Goal: Task Accomplishment & Management: Use online tool/utility

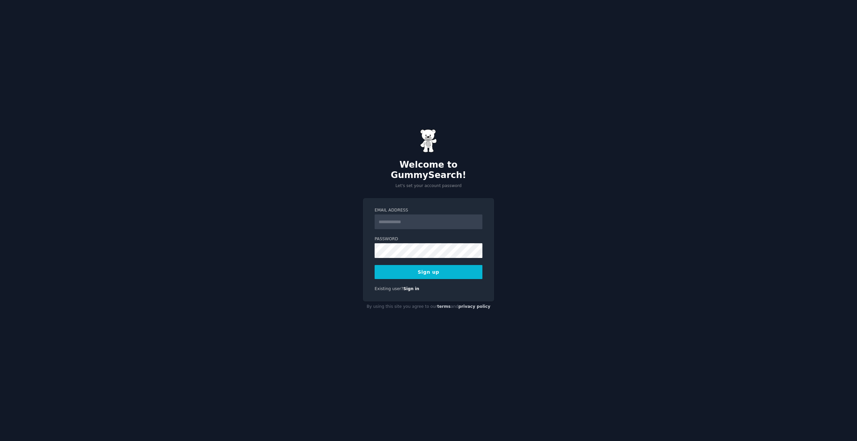
click at [473, 215] on input "Email Address" at bounding box center [428, 221] width 108 height 15
click at [472, 214] on input "Email Address" at bounding box center [428, 221] width 108 height 15
type input "**********"
click at [447, 236] on label "Password" at bounding box center [428, 239] width 108 height 6
click at [439, 268] on button "Sign up" at bounding box center [428, 272] width 108 height 14
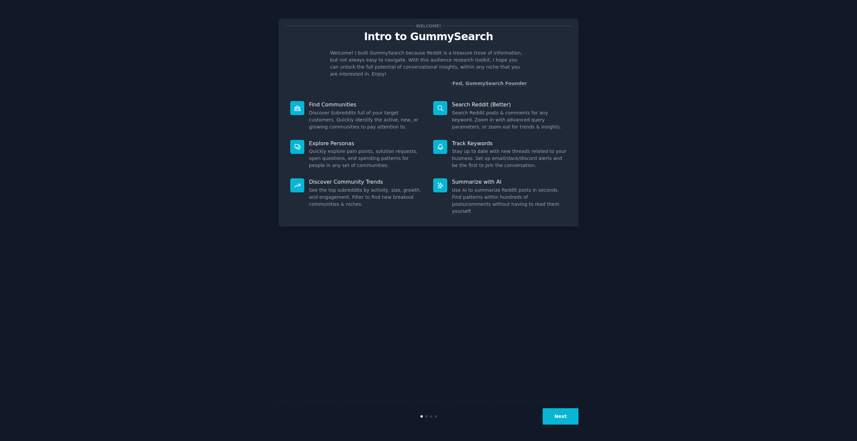
click at [645, 149] on div "Welcome! Intro to GummySearch Welcome! I built GummySearch because Reddit is a …" at bounding box center [428, 220] width 838 height 422
click at [296, 106] on icon at bounding box center [297, 108] width 6 height 5
click at [384, 60] on p "Welcome! I built GummySearch because Reddit is a treasure trove of information,…" at bounding box center [428, 64] width 197 height 28
click at [564, 416] on button "Next" at bounding box center [560, 416] width 36 height 16
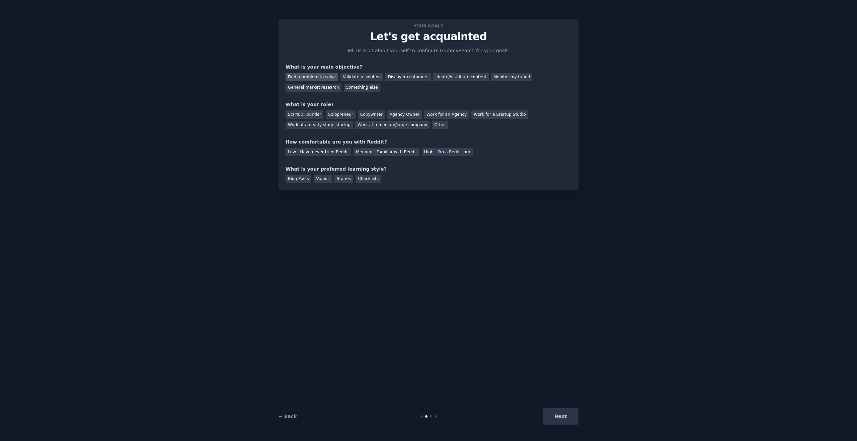
click at [327, 77] on div "Find a problem to solve" at bounding box center [311, 77] width 53 height 8
click at [407, 77] on div "Discover customers" at bounding box center [407, 77] width 45 height 8
click at [463, 79] on div "Ideate/distribute content" at bounding box center [461, 77] width 56 height 8
click at [491, 79] on div "Monitor my brand" at bounding box center [511, 77] width 41 height 8
click at [447, 79] on div "Ideate/distribute content" at bounding box center [461, 77] width 56 height 8
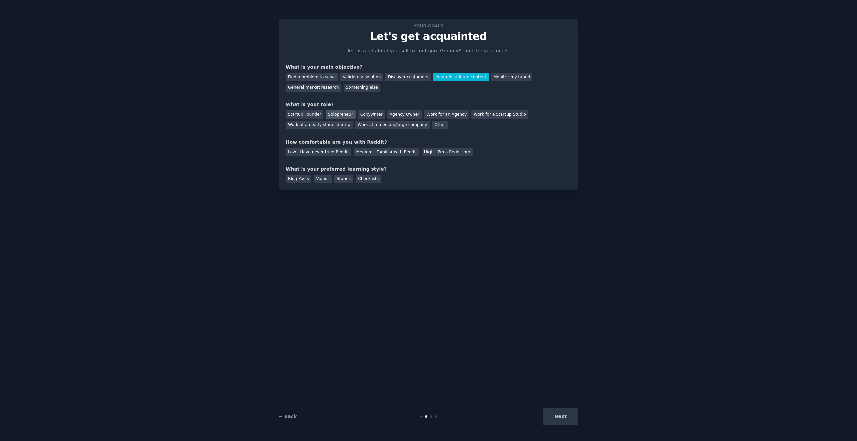
click at [346, 114] on div "Solopreneur" at bounding box center [340, 114] width 29 height 8
click at [386, 153] on div "Medium - Familiar with Reddit" at bounding box center [386, 152] width 66 height 8
click at [363, 180] on div "Checklists" at bounding box center [367, 179] width 25 height 8
click at [389, 77] on div "Discover customers" at bounding box center [407, 77] width 45 height 8
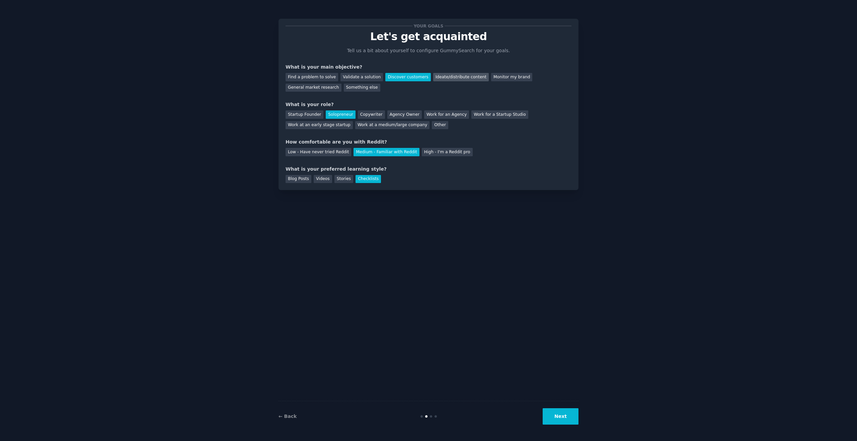
click at [433, 77] on div "Ideate/distribute content" at bounding box center [461, 77] width 56 height 8
click at [556, 420] on button "Next" at bounding box center [560, 416] width 36 height 16
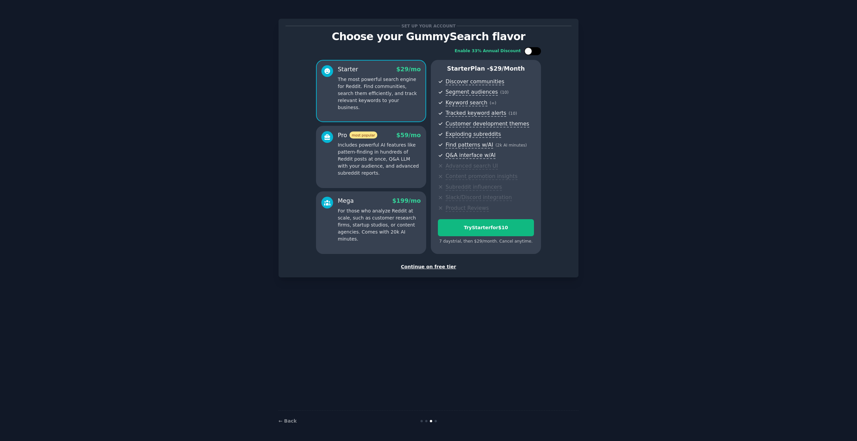
click at [535, 51] on div at bounding box center [535, 51] width 3 height 3
click at [365, 154] on p "Includes powerful AI features like pattern-finding in hundreds of Reddit posts …" at bounding box center [379, 159] width 83 height 35
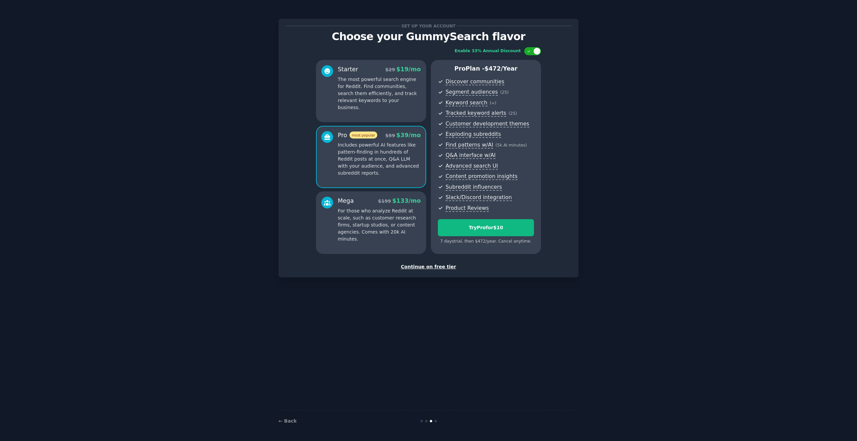
click at [367, 80] on p "The most powerful search engine for Reddit. Find communities, search them effic…" at bounding box center [379, 93] width 83 height 35
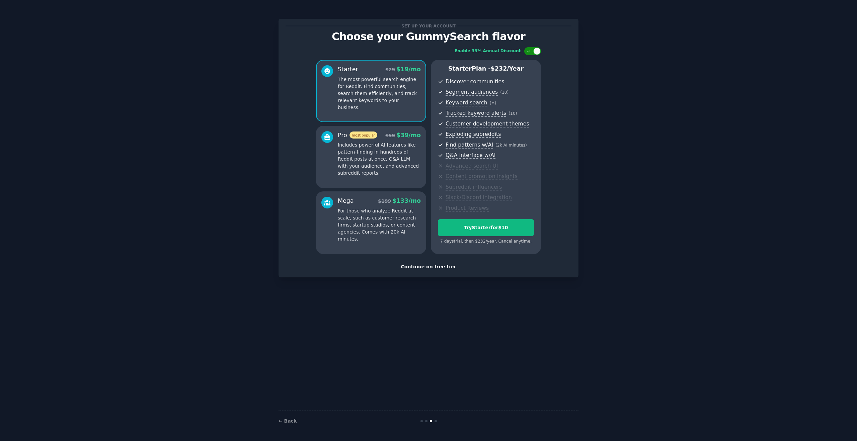
click at [534, 50] on div at bounding box center [536, 51] width 7 height 7
checkbox input "false"
click at [357, 156] on p "Includes powerful AI features like pattern-finding in hundreds of Reddit posts …" at bounding box center [379, 159] width 83 height 35
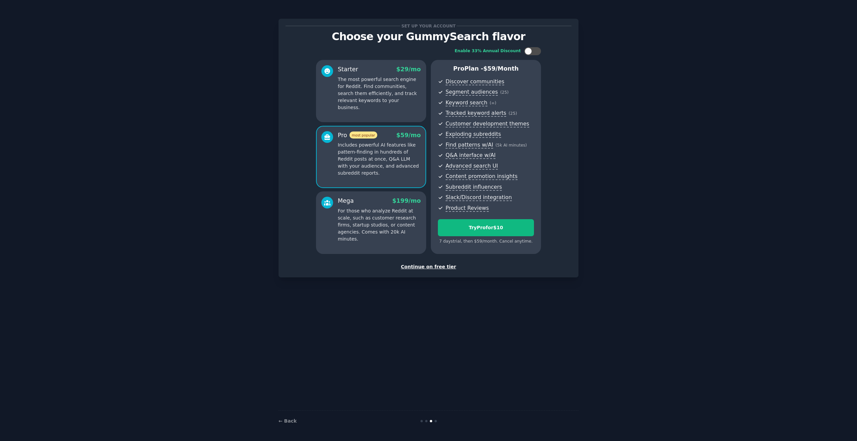
click at [359, 208] on p "For those who analyze Reddit at scale, such as customer research firms, startup…" at bounding box center [379, 224] width 83 height 35
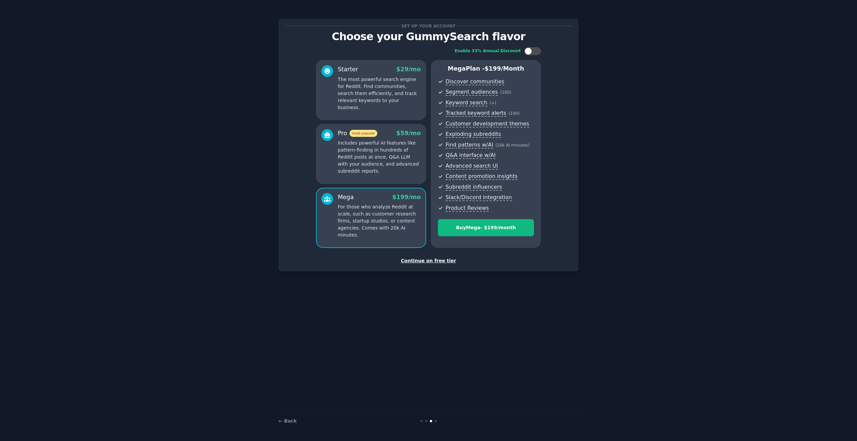
click at [358, 162] on p "Includes powerful AI features like pattern-finding in hundreds of Reddit posts …" at bounding box center [379, 157] width 83 height 35
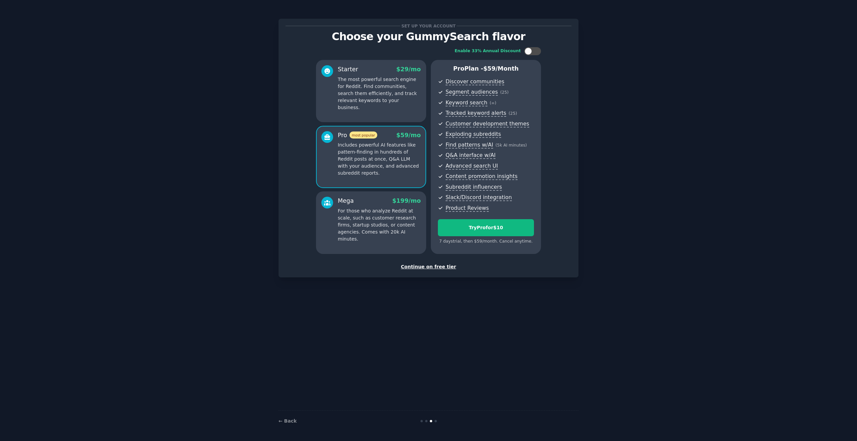
click at [368, 107] on div "Starter $ 29 /mo The most powerful search engine for Reddit. Find communities, …" at bounding box center [371, 91] width 110 height 62
click at [359, 158] on p "Includes powerful AI features like pattern-finding in hundreds of Reddit posts …" at bounding box center [379, 159] width 83 height 35
click at [368, 102] on p "The most powerful search engine for Reddit. Find communities, search them effic…" at bounding box center [379, 93] width 83 height 35
click at [439, 269] on div "Continue on free tier" at bounding box center [428, 266] width 286 height 7
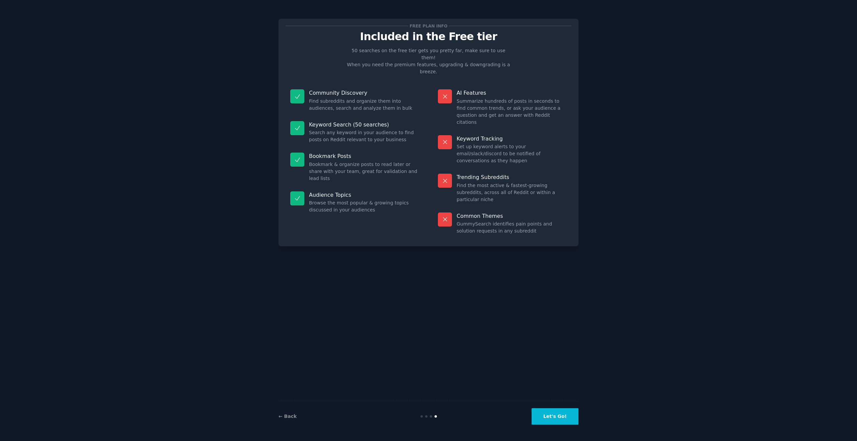
click at [561, 414] on button "Let's Go!" at bounding box center [554, 416] width 47 height 16
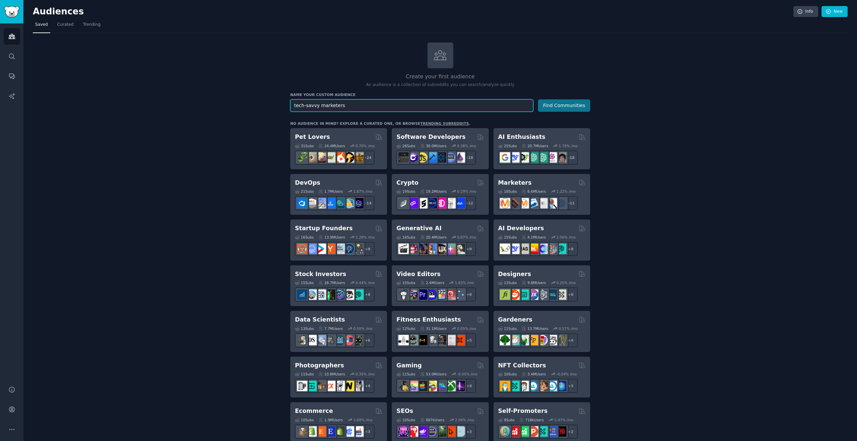
type input "tech-savvy marketers"
click at [556, 105] on button "Find Communities" at bounding box center [564, 105] width 52 height 12
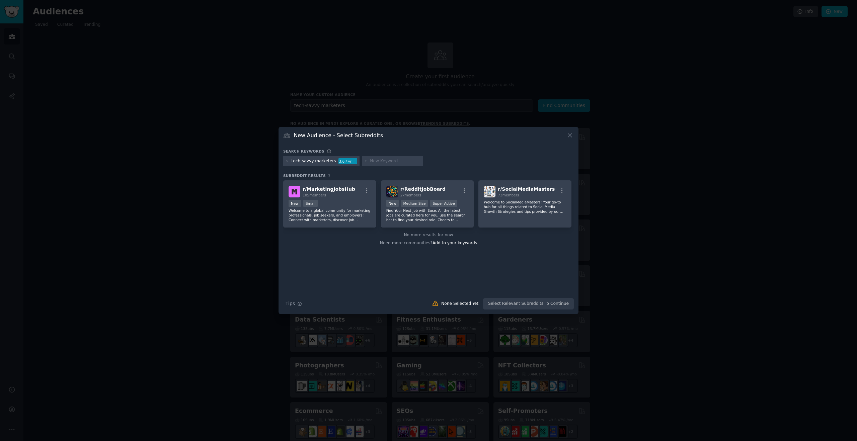
click at [380, 160] on input "text" at bounding box center [395, 161] width 51 height 6
type input "marketers"
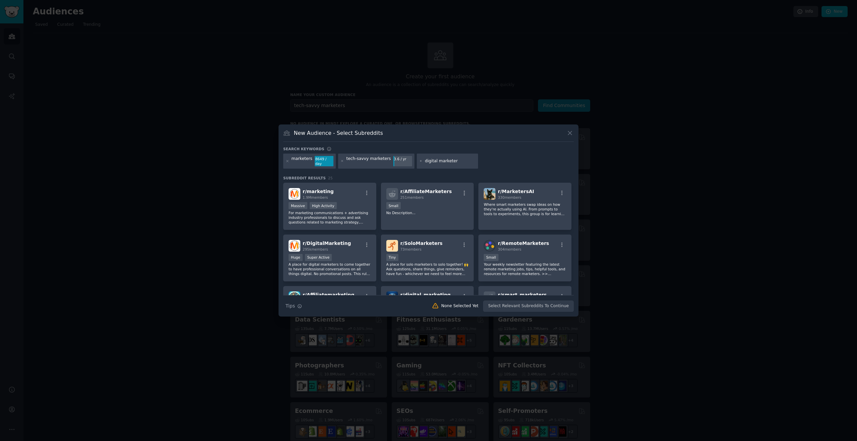
type input "digital marketers"
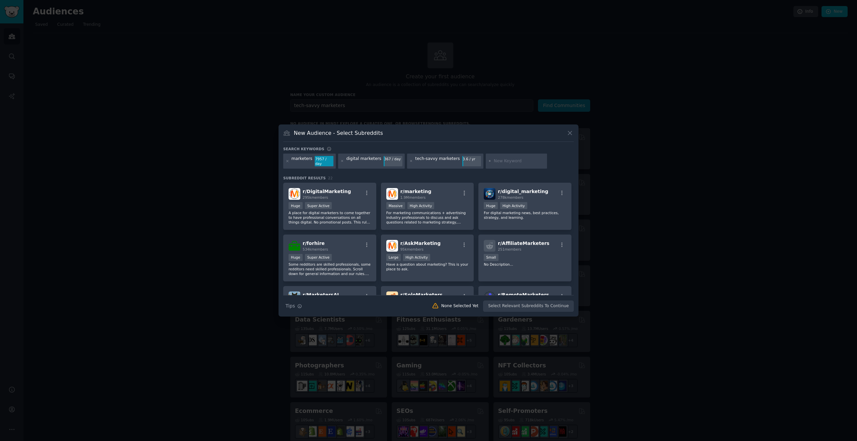
click at [508, 161] on input "text" at bounding box center [519, 161] width 51 height 6
type input "marketing leaders"
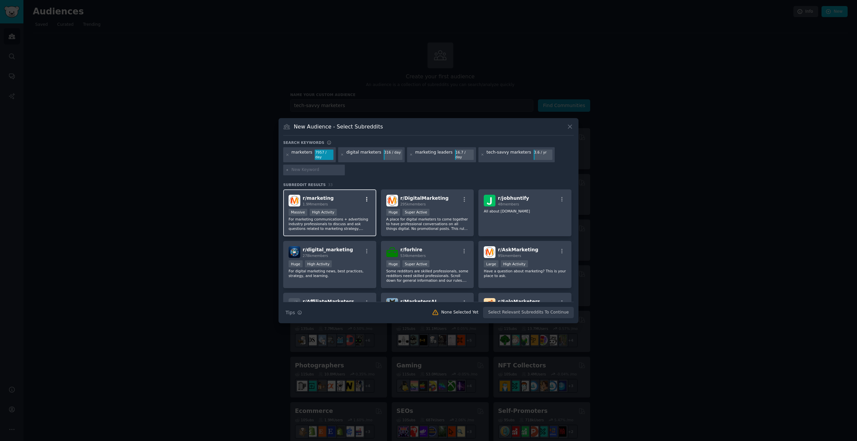
click at [366, 198] on icon "button" at bounding box center [367, 199] width 6 height 6
click at [334, 230] on div "Show More Details" at bounding box center [337, 229] width 61 height 6
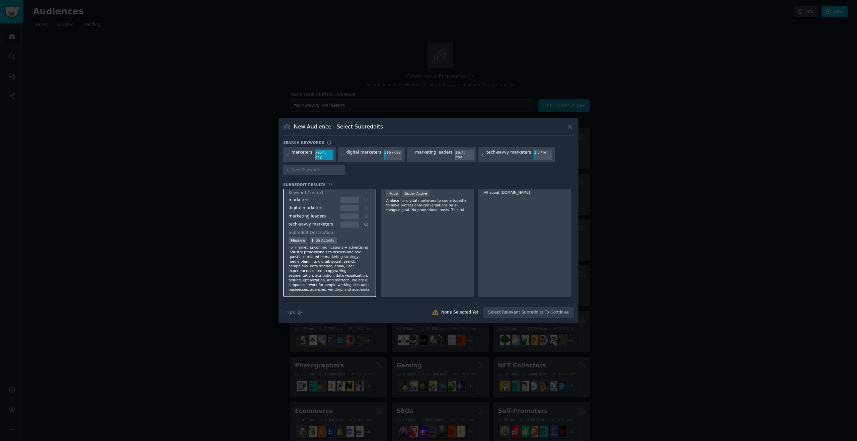
scroll to position [16, 0]
click at [353, 242] on div "1,000,000+ members Massive High Activity" at bounding box center [329, 244] width 82 height 8
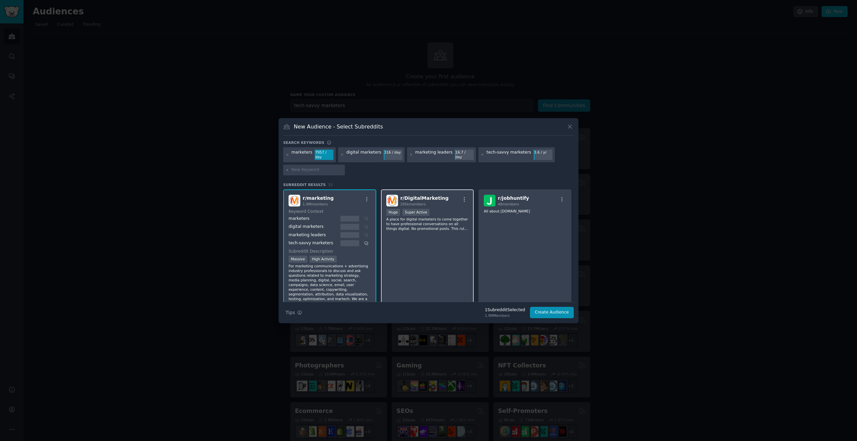
click at [435, 261] on div "r/ DigitalMarketing 295k members >= 95th percentile for submissions / day Huge …" at bounding box center [427, 252] width 93 height 127
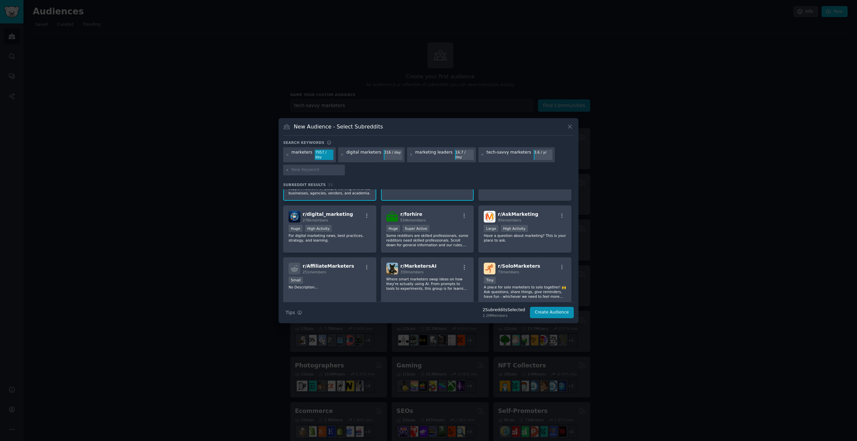
scroll to position [117, 0]
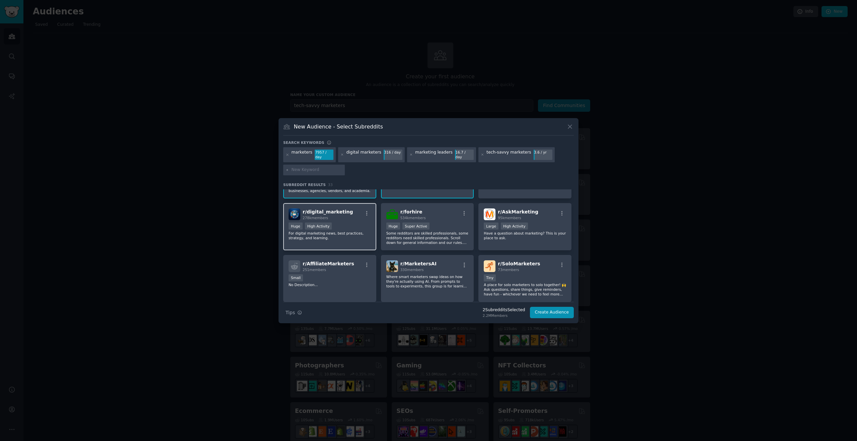
click at [352, 239] on p "For digital marketing news, best practices, strategy, and learning." at bounding box center [329, 235] width 82 height 9
click at [446, 276] on p "Where smart marketers swap ideas on how they're actually using AI. From prompts…" at bounding box center [427, 281] width 82 height 14
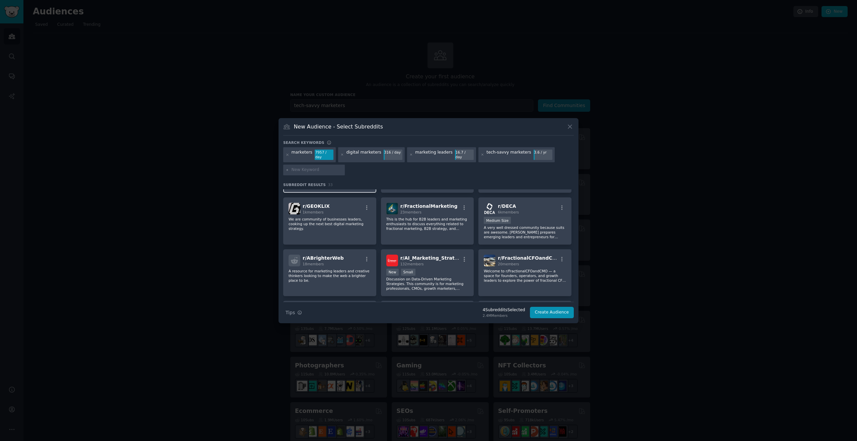
scroll to position [532, 0]
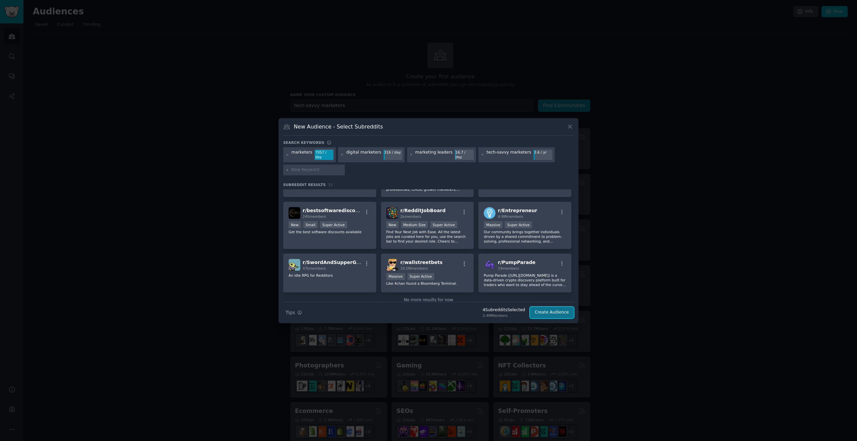
click at [543, 311] on button "Create Audience" at bounding box center [552, 312] width 44 height 11
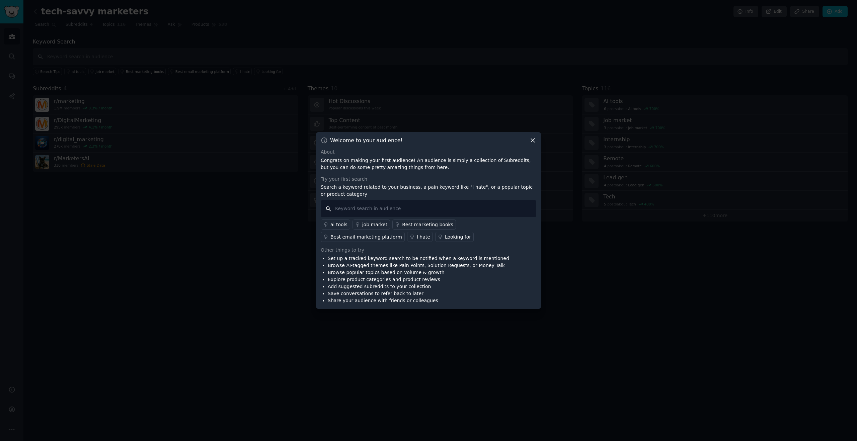
click at [376, 209] on input "text" at bounding box center [428, 208] width 215 height 17
type input "cdp"
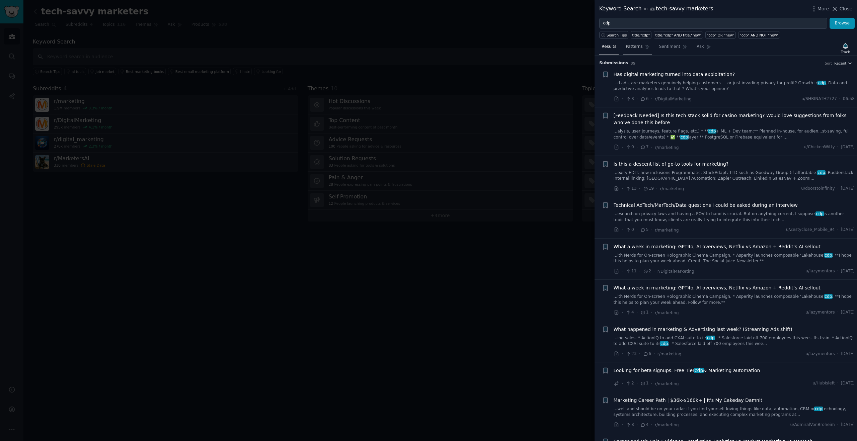
click at [639, 49] on span "Patterns" at bounding box center [633, 47] width 17 height 6
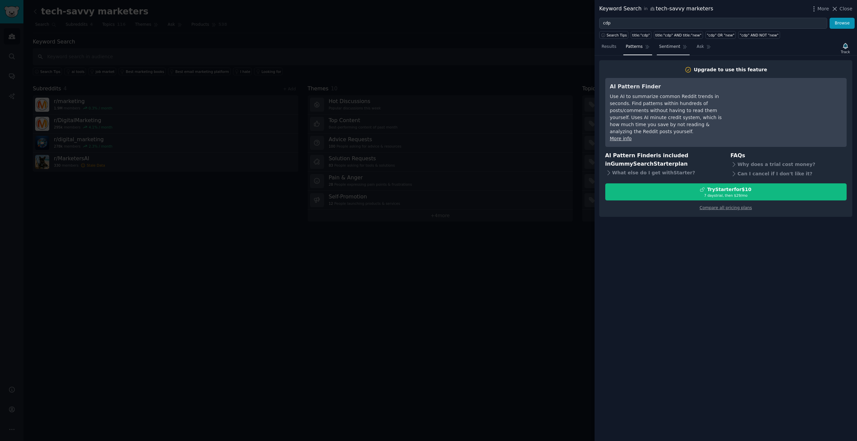
click at [669, 46] on span "Sentiment" at bounding box center [669, 47] width 21 height 6
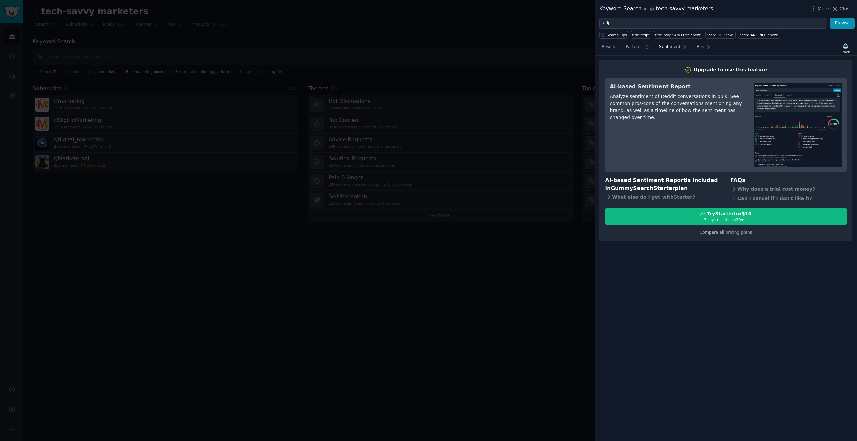
click at [694, 46] on link "Ask" at bounding box center [703, 48] width 19 height 14
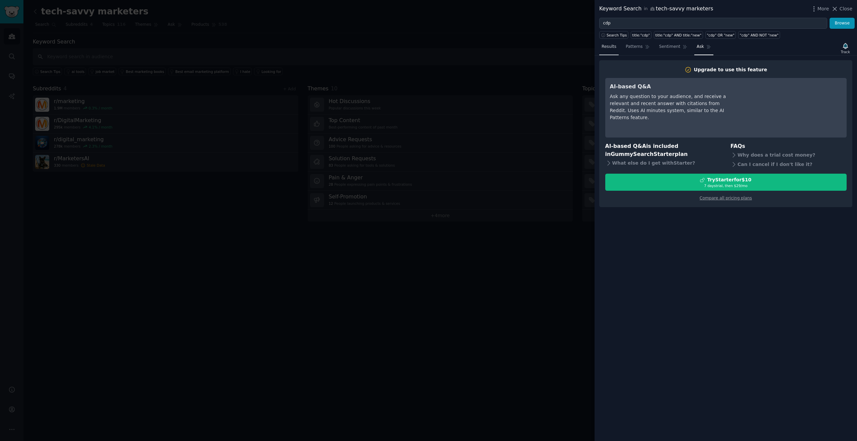
click at [628, 47] on span "Patterns" at bounding box center [633, 47] width 17 height 6
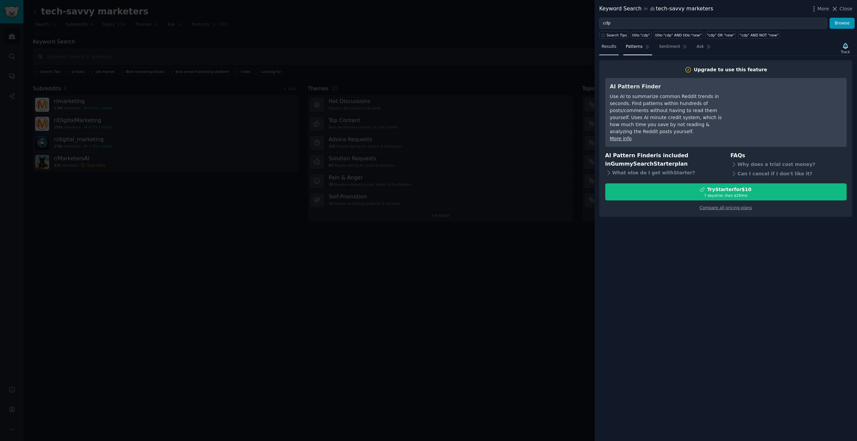
click at [607, 46] on span "Results" at bounding box center [608, 47] width 15 height 6
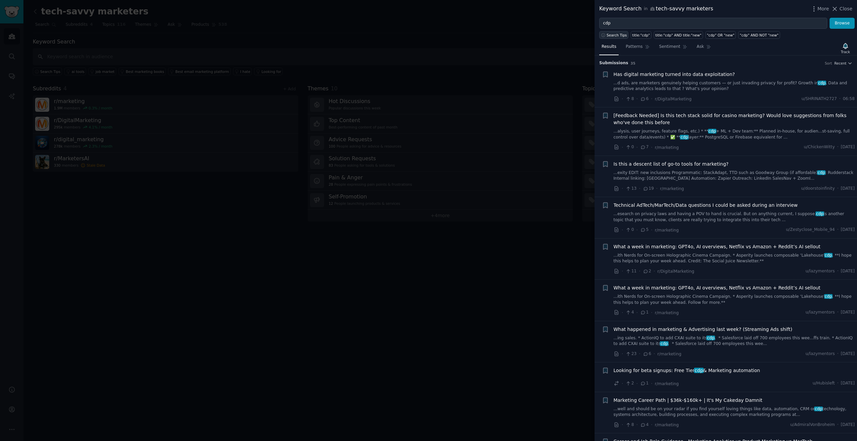
click at [615, 34] on span "Search Tips" at bounding box center [616, 35] width 20 height 5
click at [619, 22] on input "cdp" at bounding box center [713, 23] width 228 height 11
click at [603, 33] on icon "button" at bounding box center [603, 35] width 5 height 5
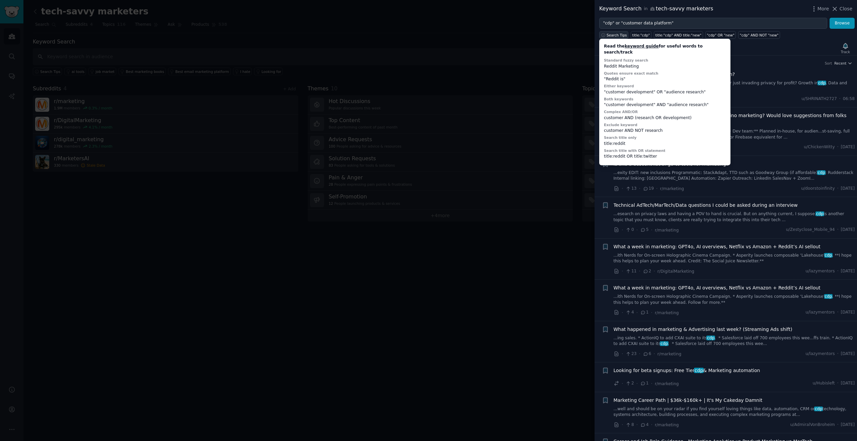
click at [603, 33] on icon "button" at bounding box center [603, 35] width 5 height 5
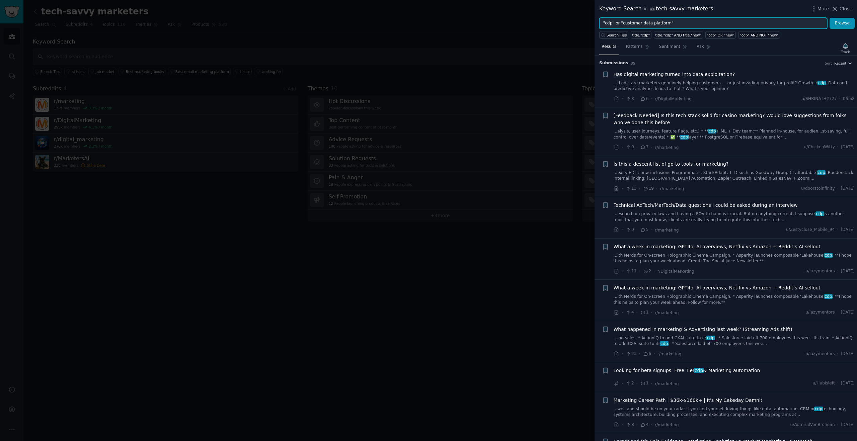
click at [619, 23] on input ""cdp" or "customer data platform"" at bounding box center [713, 23] width 228 height 11
click at [607, 35] on span "Search Tips" at bounding box center [616, 35] width 20 height 5
type input ""cdp" OR "customer data platform""
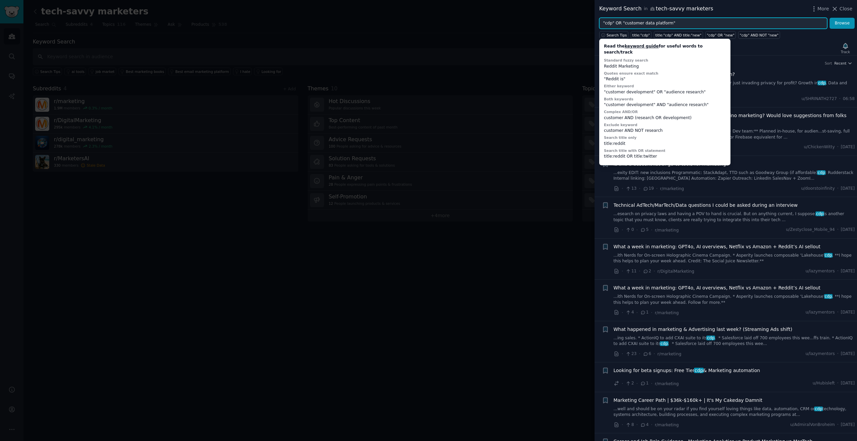
click at [674, 25] on input ""cdp" OR "customer data platform"" at bounding box center [713, 23] width 228 height 11
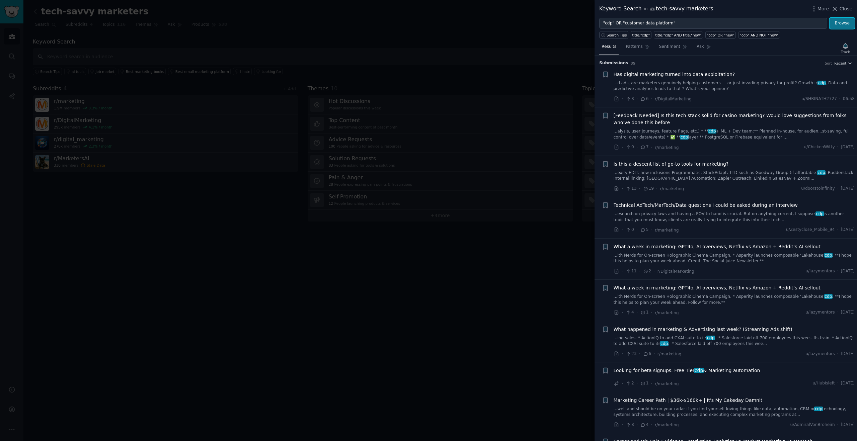
click at [841, 27] on button "Browse" at bounding box center [841, 23] width 25 height 11
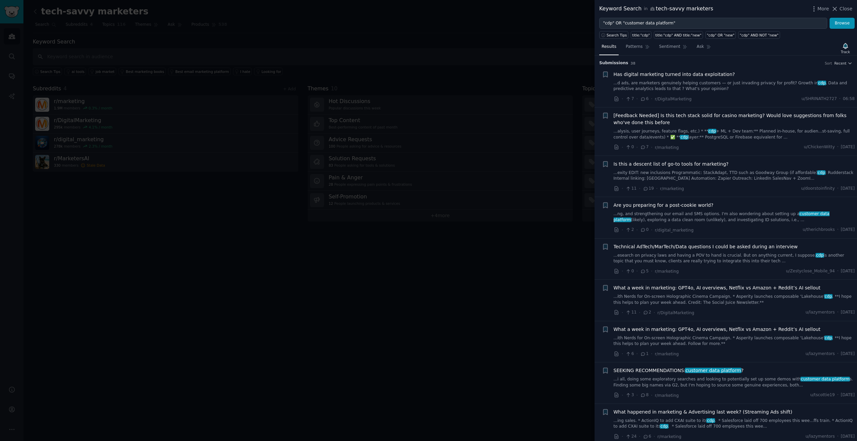
click at [753, 86] on link "...d ads, are marketers genuinely helping customers — or just invading privacy …" at bounding box center [733, 86] width 241 height 12
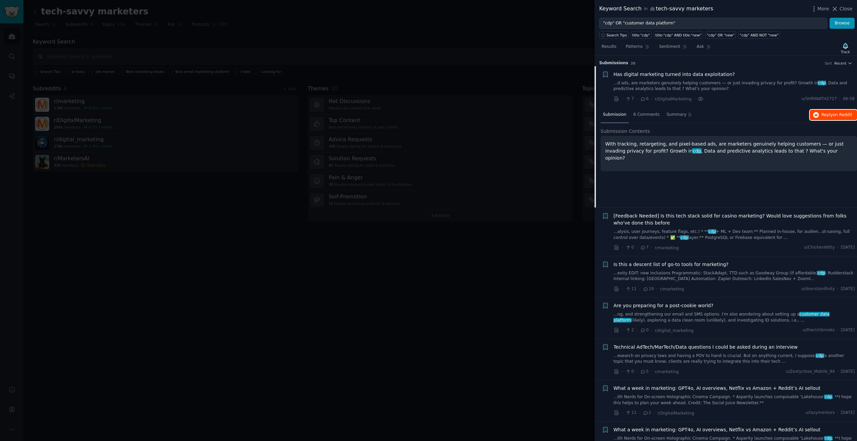
click at [833, 114] on span "on Reddit" at bounding box center [842, 114] width 19 height 5
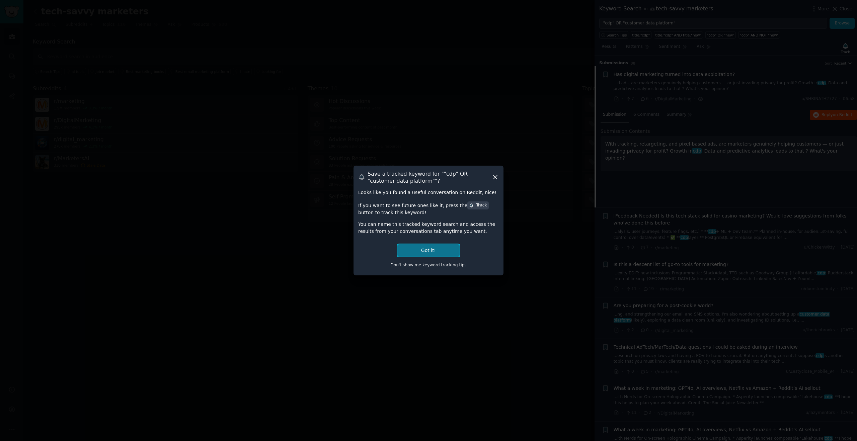
click at [434, 250] on button "Got it!" at bounding box center [428, 250] width 62 height 12
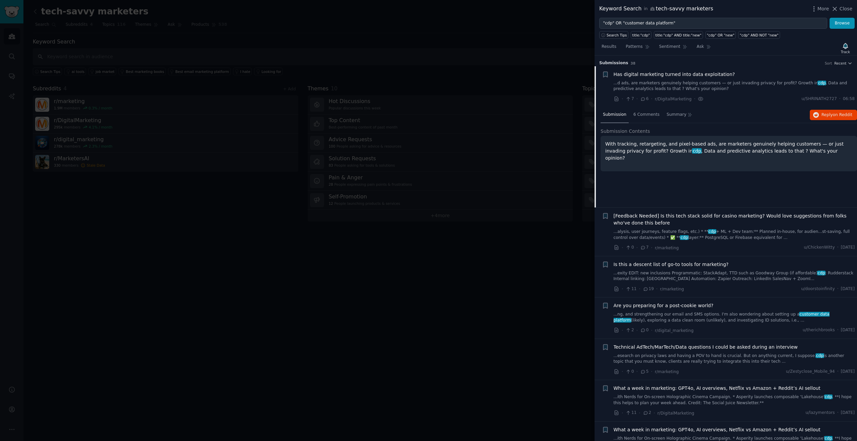
click at [663, 149] on p "With tracking, retargeting, and pixel-based ads, are marketers genuinely helpin…" at bounding box center [728, 151] width 247 height 21
click at [650, 118] on div "6 Comments" at bounding box center [646, 115] width 31 height 16
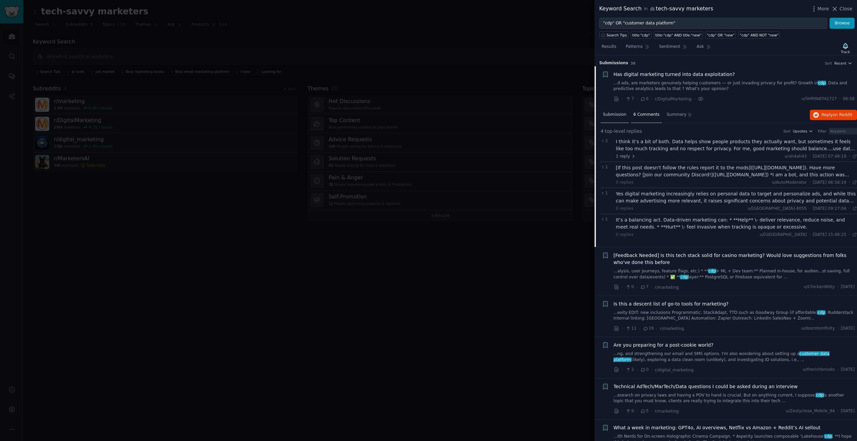
click at [608, 112] on span "Submission" at bounding box center [614, 115] width 23 height 6
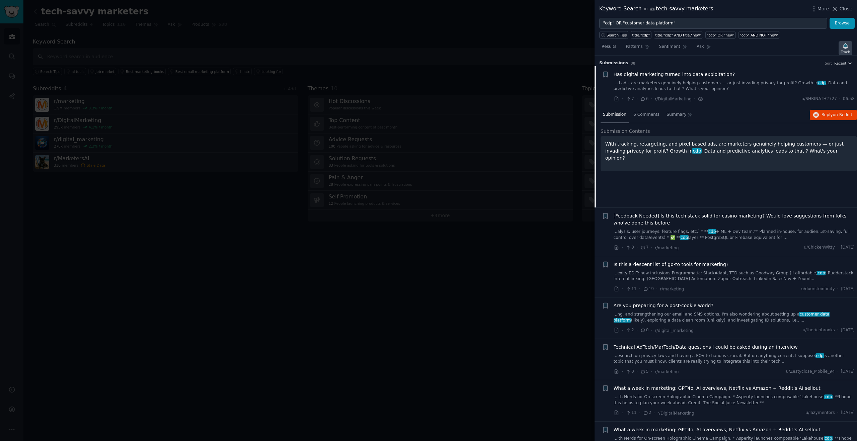
click at [842, 48] on icon "button" at bounding box center [845, 45] width 7 height 7
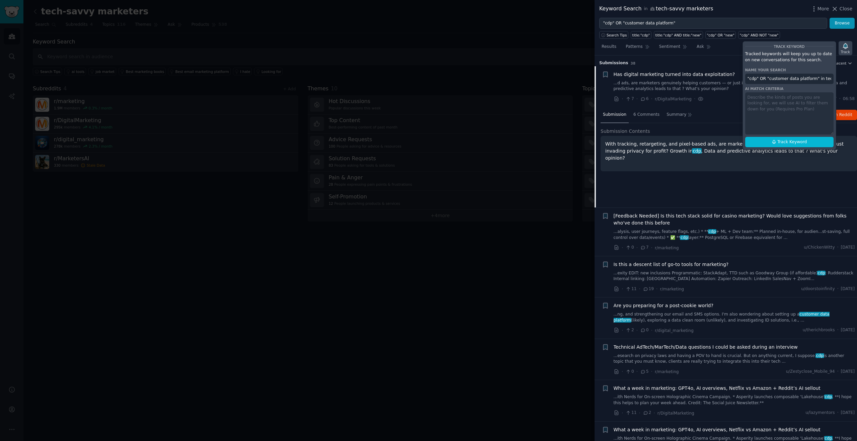
scroll to position [0, 32]
click at [842, 48] on icon "button" at bounding box center [845, 45] width 7 height 7
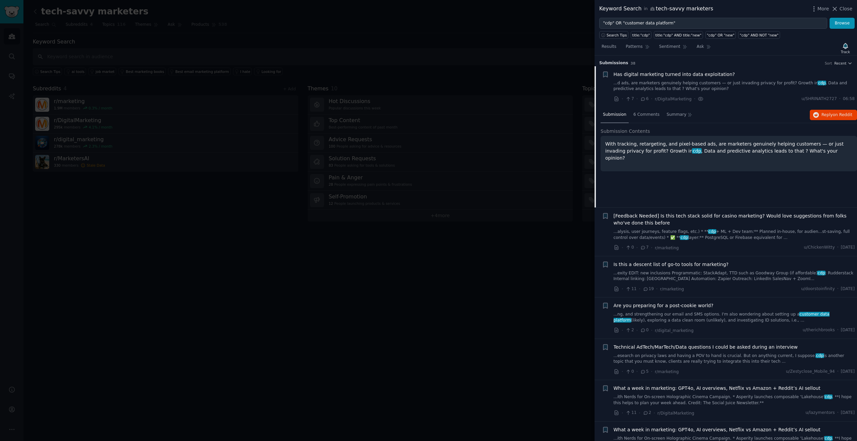
click at [786, 51] on div "Results Patterns Sentiment Ask Track" at bounding box center [725, 48] width 262 height 14
click at [694, 76] on span "Has digital marketing turned into data exploitation?" at bounding box center [673, 74] width 121 height 7
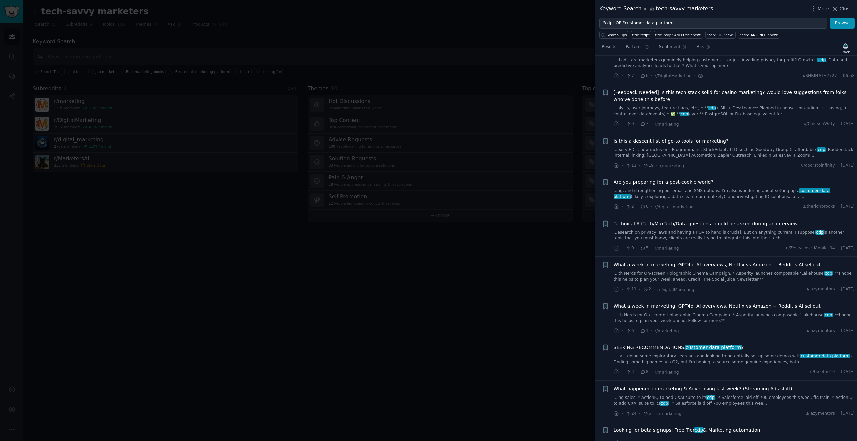
scroll to position [24, 0]
click at [726, 190] on link "...ng, and strengthening our email and SMS options. I'm also wondering about se…" at bounding box center [733, 193] width 241 height 12
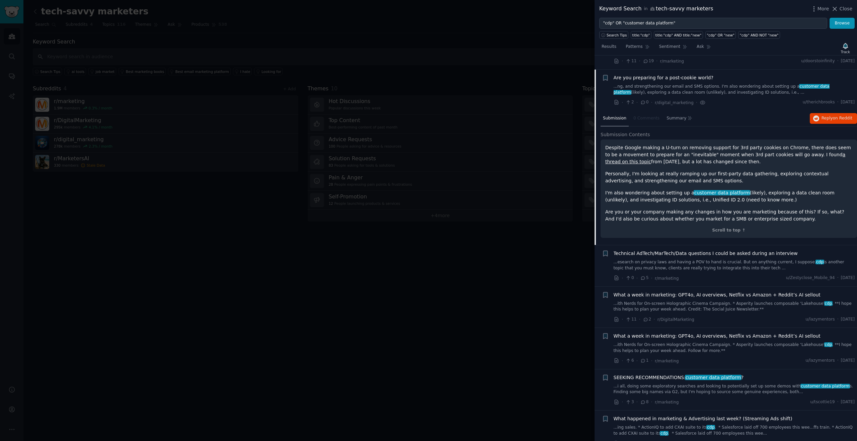
scroll to position [142, 0]
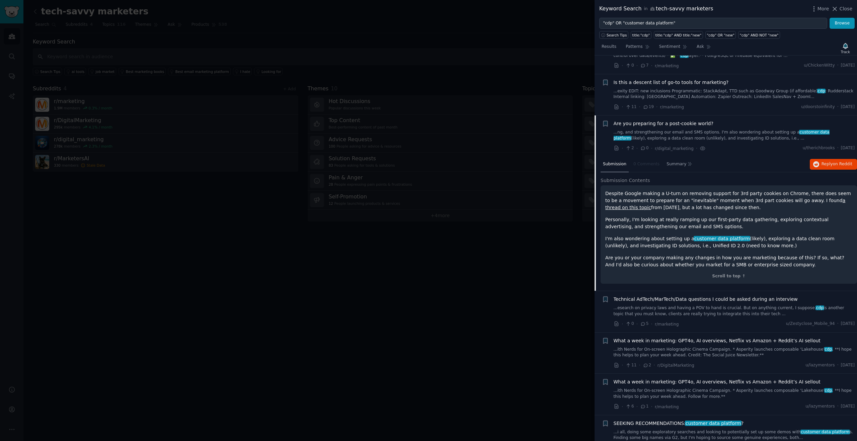
click at [729, 137] on link "...ng, and strengthening our email and SMS options. I'm also wondering about se…" at bounding box center [733, 135] width 241 height 12
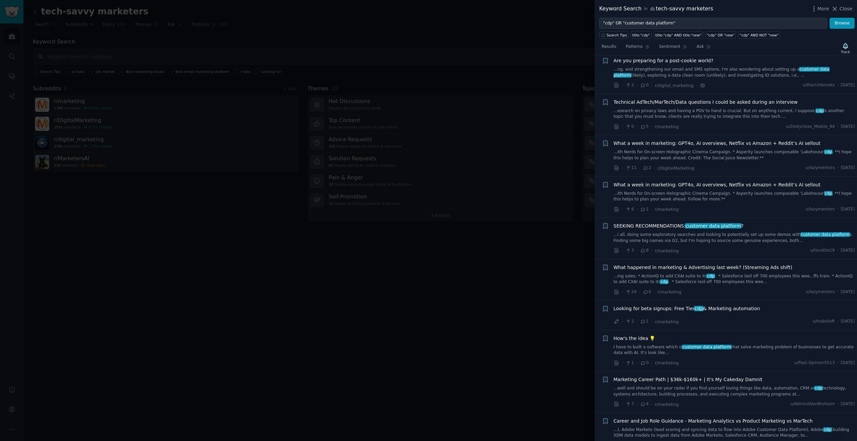
scroll to position [145, 0]
click at [710, 237] on link "...i all, doing some exploratory searches and looking to potentially set up som…" at bounding box center [733, 238] width 241 height 12
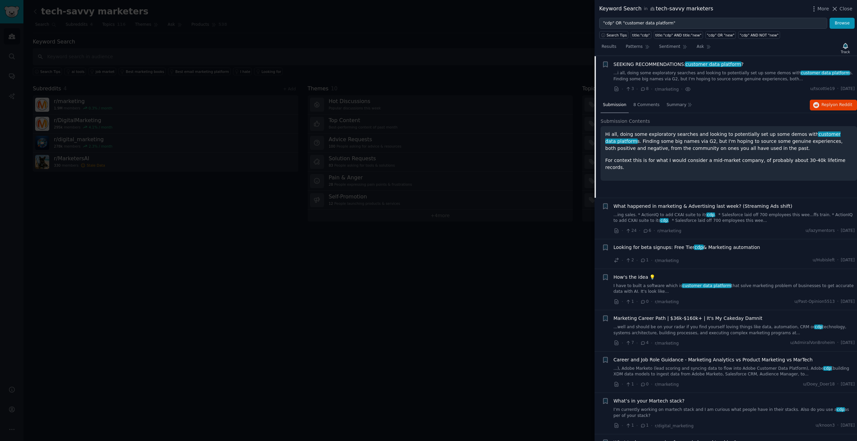
scroll to position [307, 0]
click at [831, 103] on span "Reply on Reddit" at bounding box center [836, 104] width 31 height 6
click at [821, 9] on span "More" at bounding box center [823, 8] width 12 height 7
click at [845, 9] on span "Close" at bounding box center [845, 8] width 13 height 7
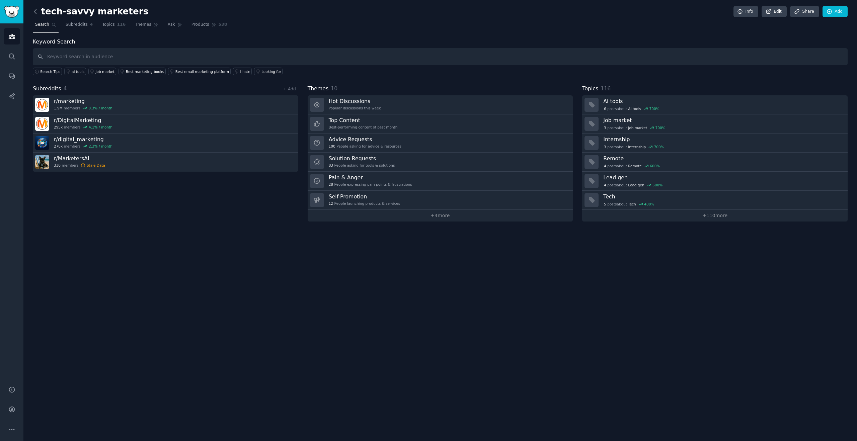
click at [37, 13] on icon at bounding box center [35, 11] width 7 height 7
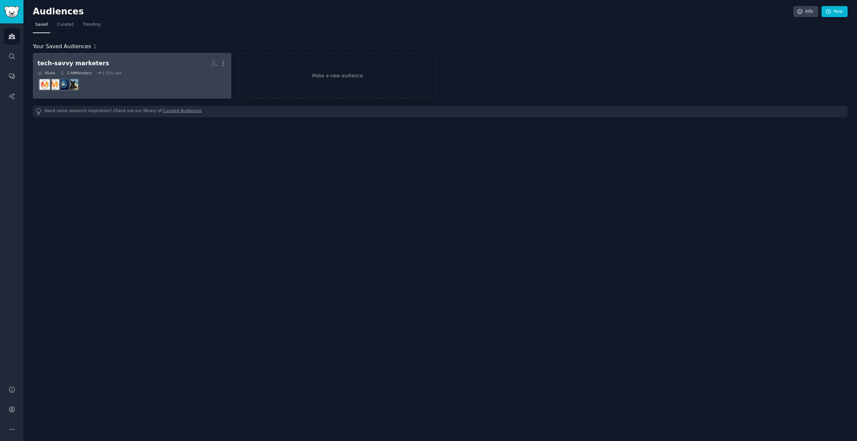
click at [115, 62] on h2 "tech-savvy marketers More" at bounding box center [131, 64] width 189 height 12
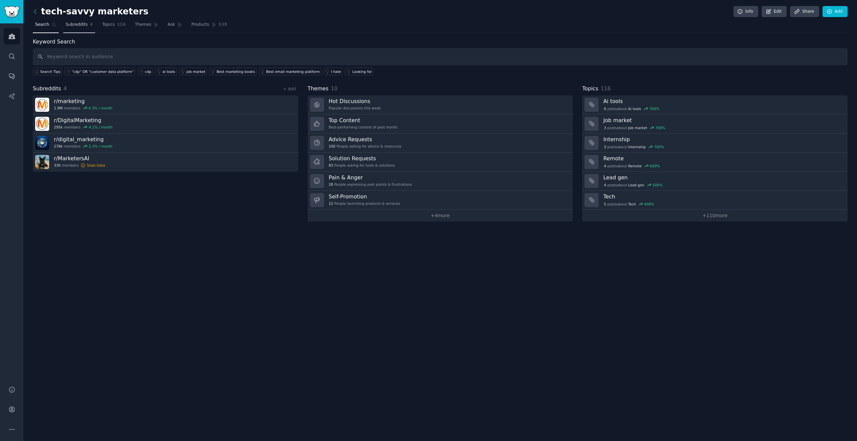
click at [77, 26] on span "Subreddits" at bounding box center [77, 25] width 22 height 6
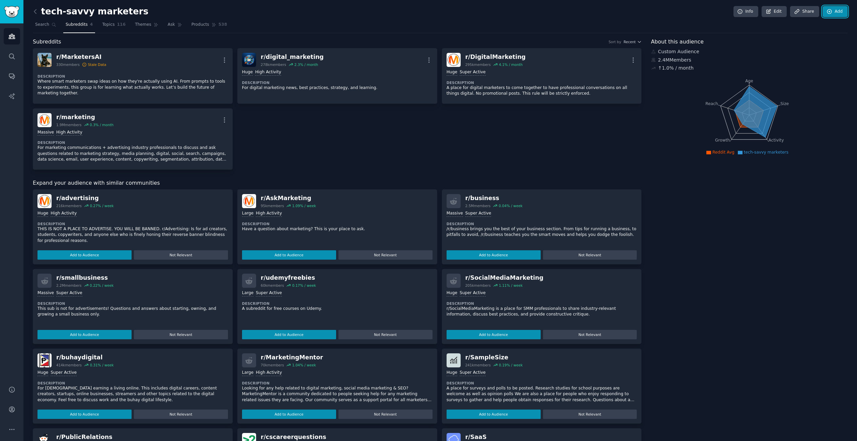
click at [829, 12] on icon at bounding box center [829, 12] width 6 height 6
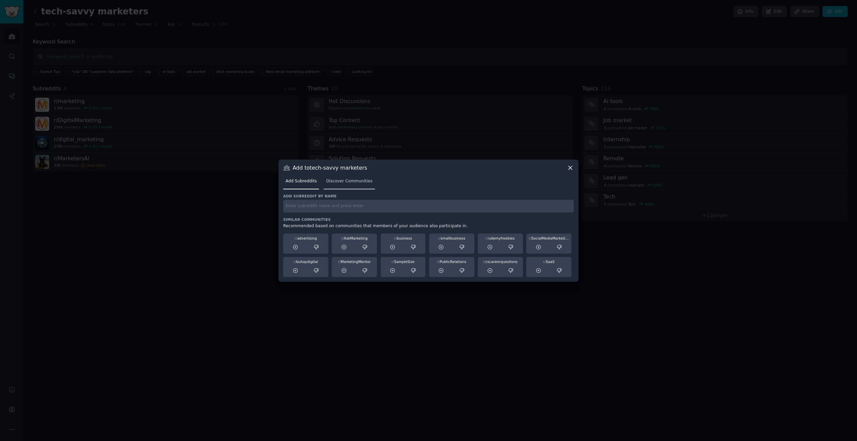
click at [348, 176] on link "Discover Communities" at bounding box center [349, 183] width 51 height 14
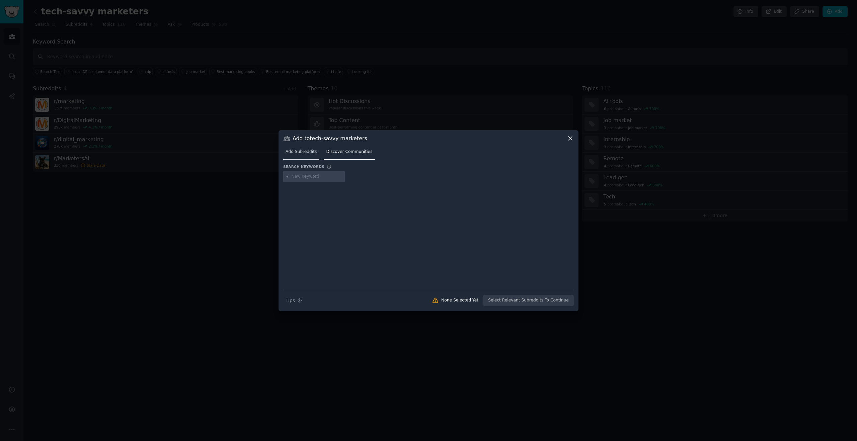
click at [313, 148] on link "Add Subreddits" at bounding box center [301, 154] width 36 height 14
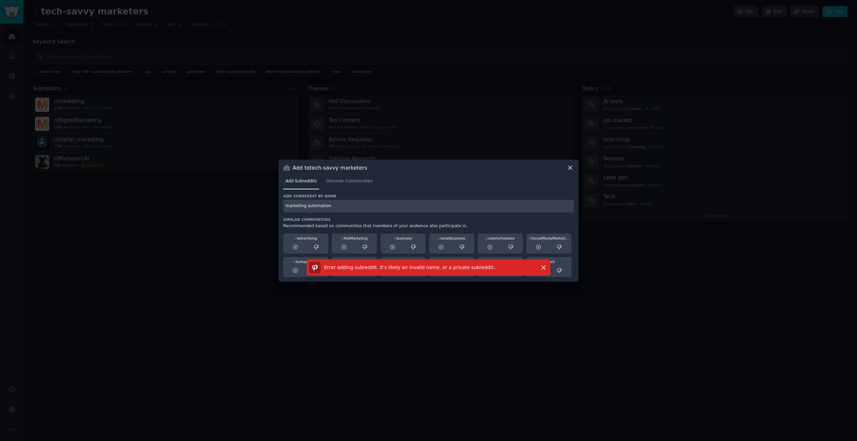
click at [306, 205] on input "marketing automation" at bounding box center [428, 206] width 290 height 13
type input "marketingautomation"
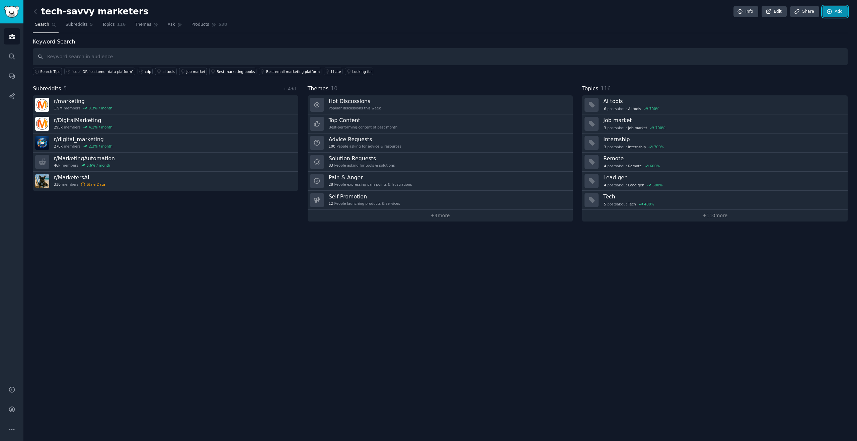
click at [833, 10] on link "Add" at bounding box center [834, 11] width 25 height 11
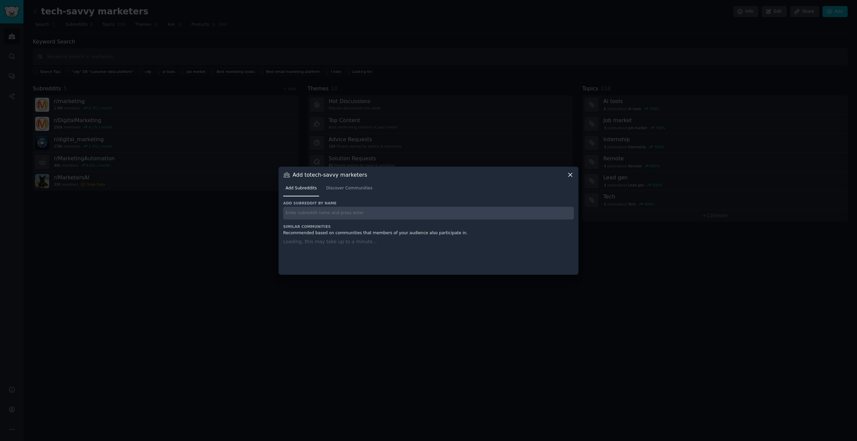
click at [410, 214] on input "text" at bounding box center [428, 213] width 290 height 13
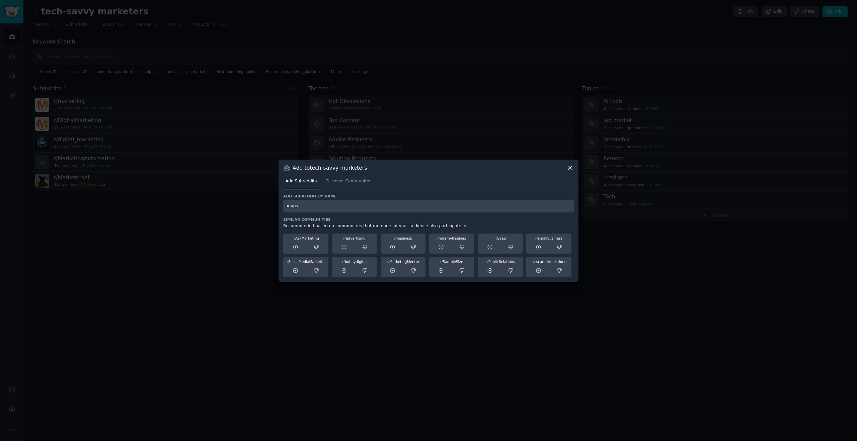
type input "adops"
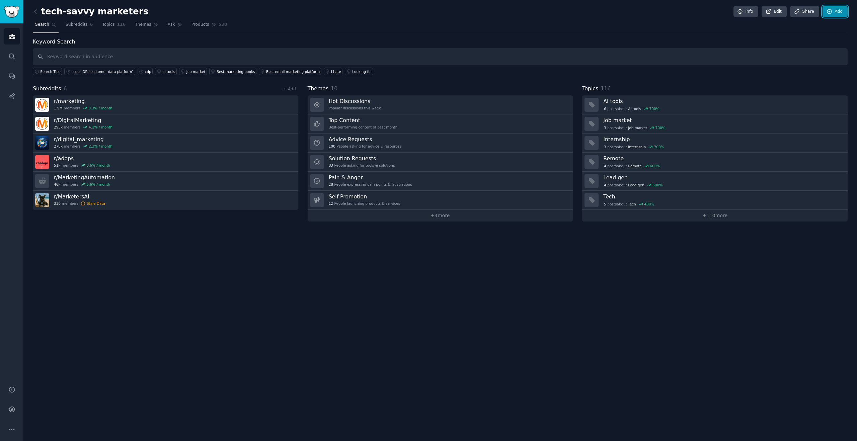
click at [840, 12] on link "Add" at bounding box center [834, 11] width 25 height 11
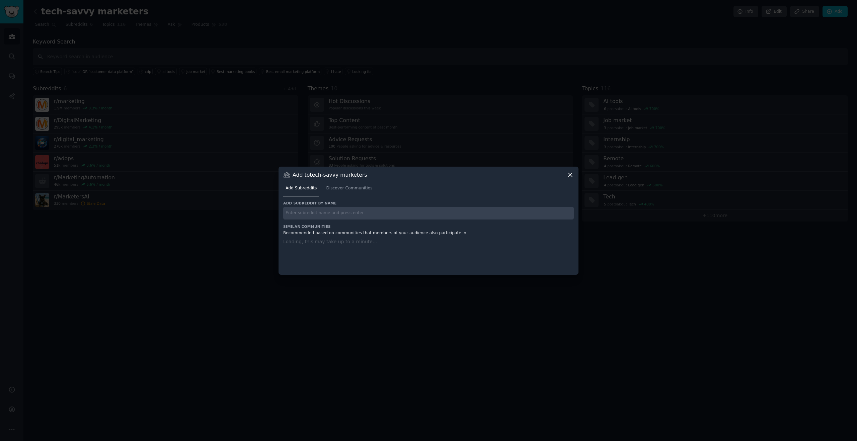
click at [365, 217] on div "Add subreddit by name Similar Communities Recommended based on communities that…" at bounding box center [428, 234] width 290 height 66
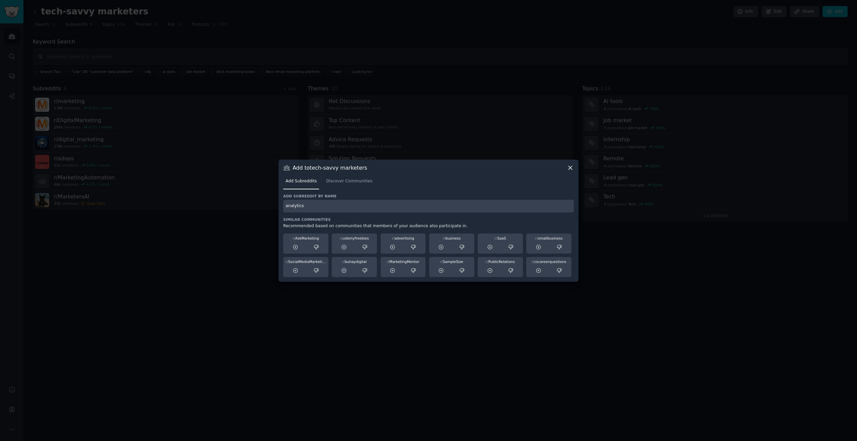
type input "analytics"
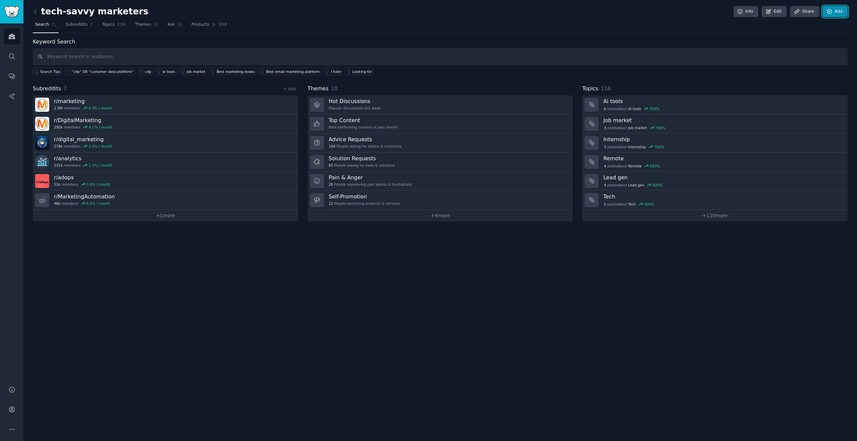
click at [842, 11] on link "Add" at bounding box center [834, 11] width 25 height 11
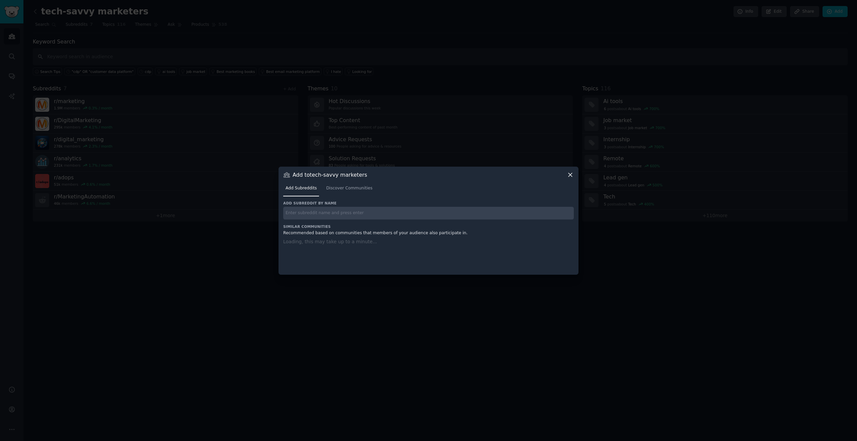
click at [398, 216] on input "text" at bounding box center [428, 213] width 290 height 13
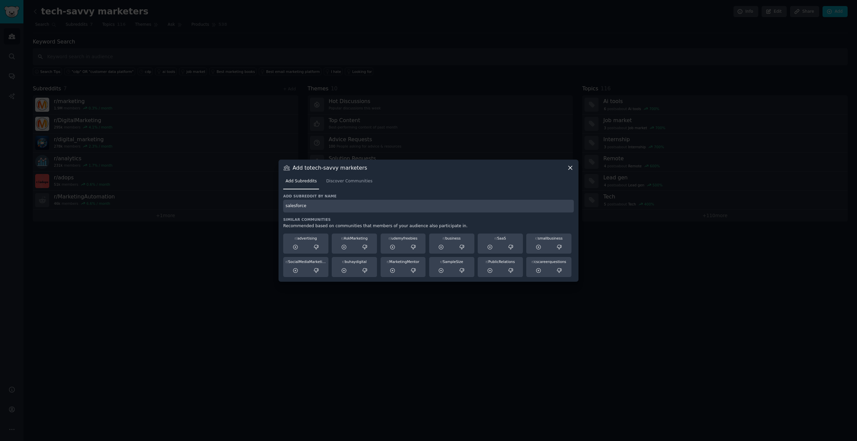
type input "salesforce"
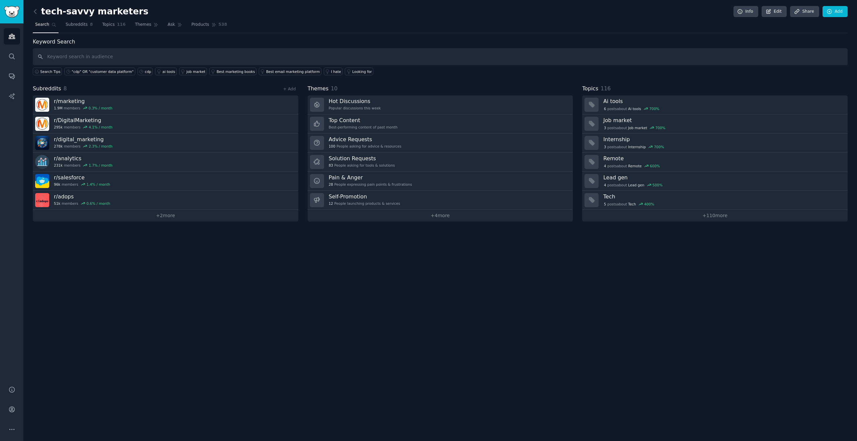
click at [275, 312] on div "tech-savvy marketers Info Edit Share Add Search Subreddits 8 Topics 116 Themes …" at bounding box center [439, 220] width 833 height 441
click at [86, 25] on span "Subreddits" at bounding box center [77, 25] width 22 height 6
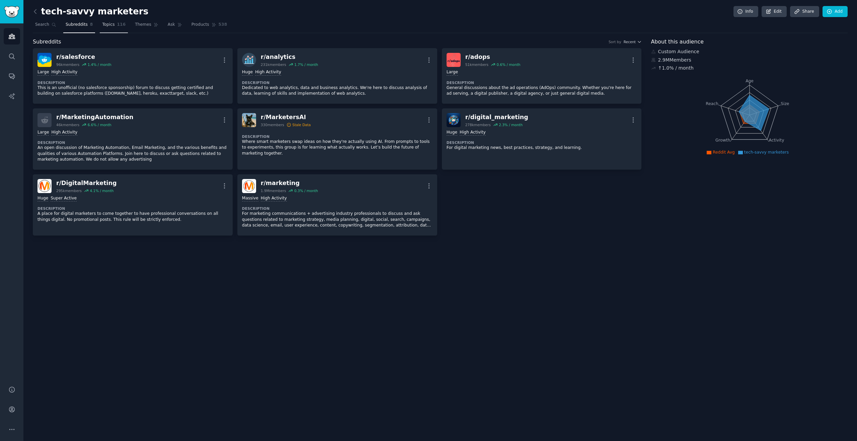
click at [119, 26] on span "116" at bounding box center [121, 25] width 9 height 6
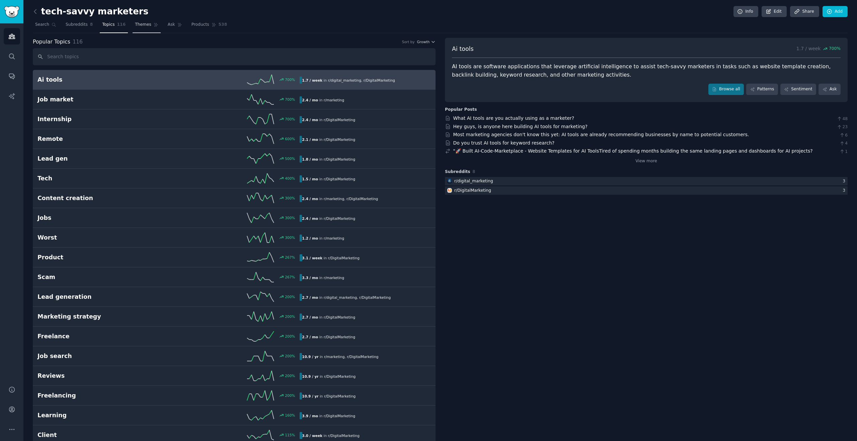
click at [151, 27] on link "Themes" at bounding box center [147, 26] width 28 height 14
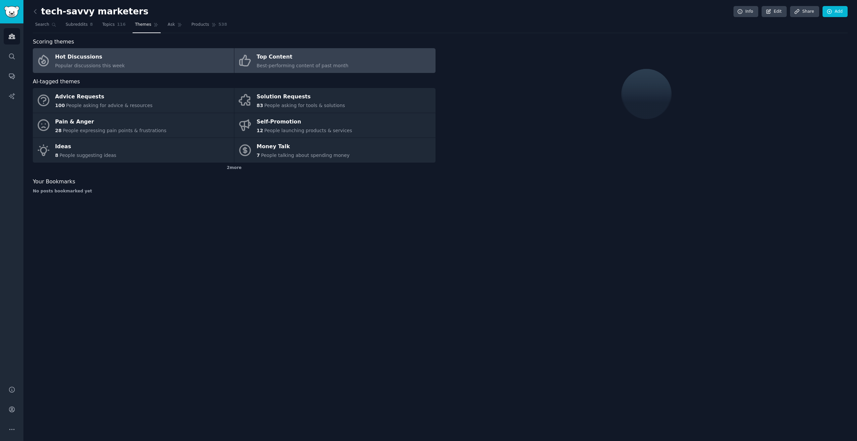
click at [318, 59] on div "Top Content" at bounding box center [303, 57] width 92 height 11
click at [195, 58] on link "Hot Discussions Popular discussions this week" at bounding box center [133, 60] width 201 height 25
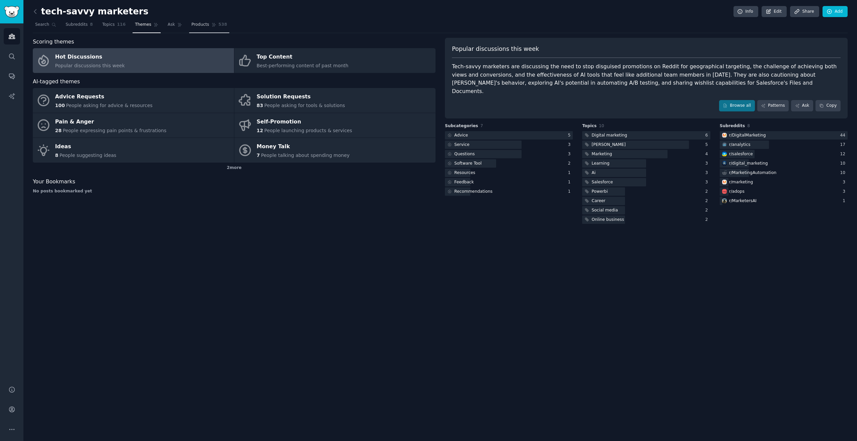
click at [207, 26] on link "Products 538" at bounding box center [209, 26] width 40 height 14
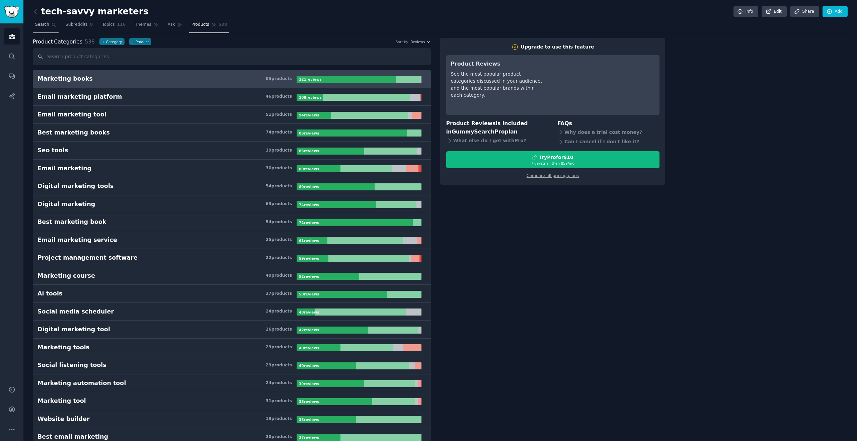
click at [48, 24] on span "Search" at bounding box center [42, 25] width 14 height 6
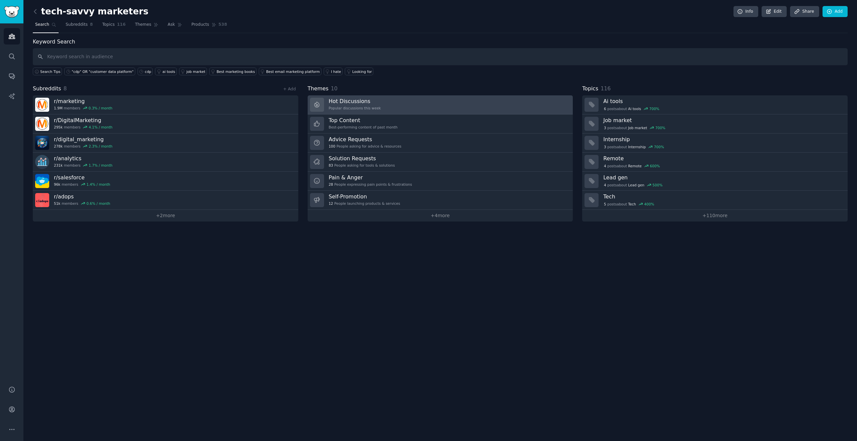
click at [381, 104] on link "Hot Discussions Popular discussions this week" at bounding box center [440, 104] width 265 height 19
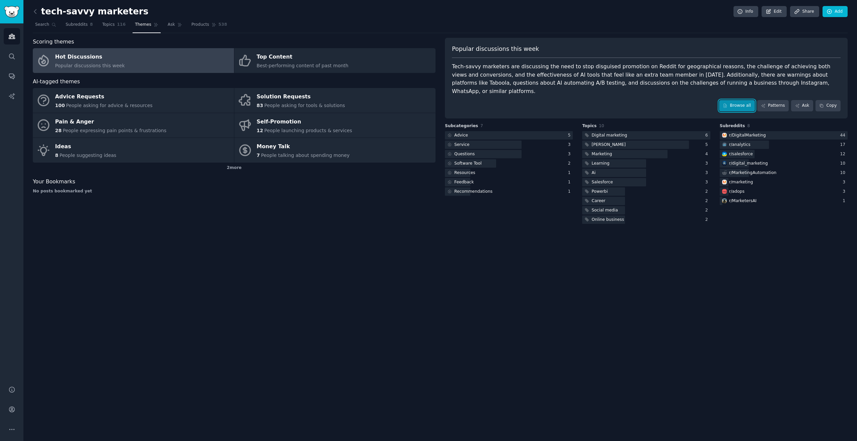
click at [743, 100] on link "Browse all" at bounding box center [737, 105] width 36 height 11
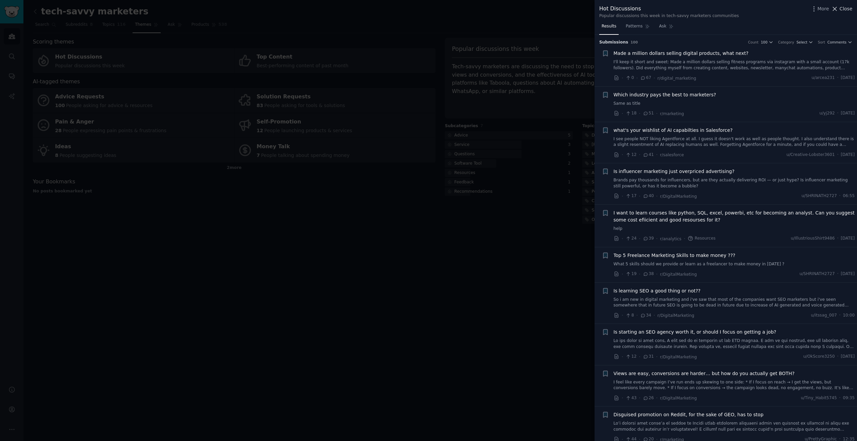
click at [844, 9] on span "Close" at bounding box center [845, 8] width 13 height 7
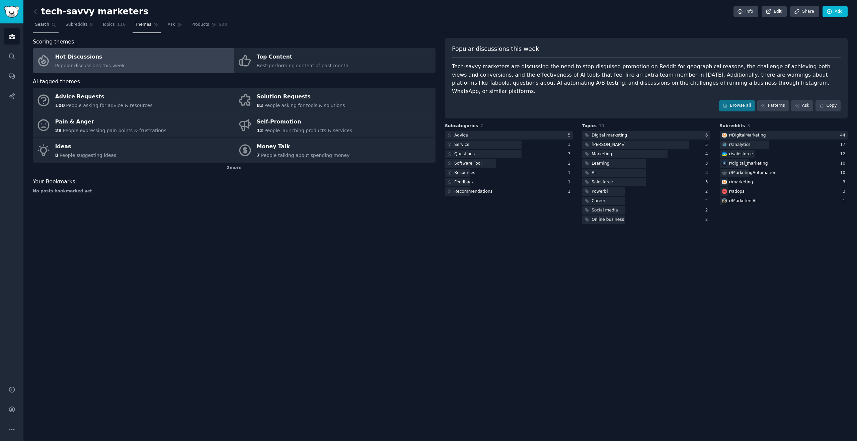
click at [38, 25] on span "Search" at bounding box center [42, 25] width 14 height 6
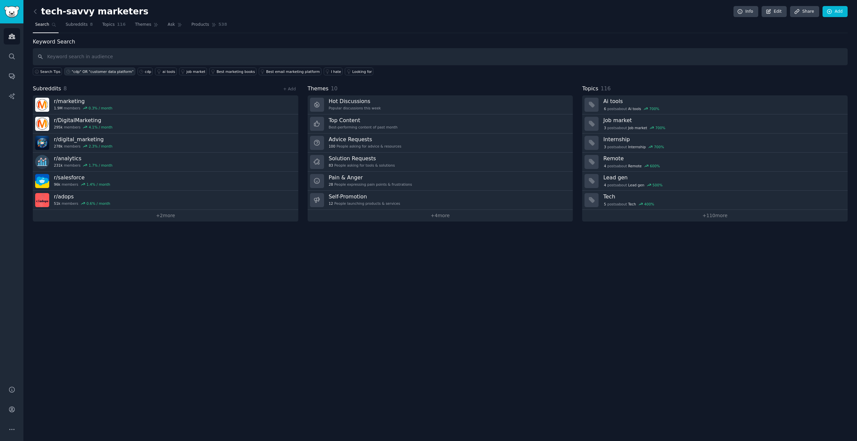
click at [94, 73] on div ""cdp" OR "customer data platform"" at bounding box center [103, 71] width 62 height 5
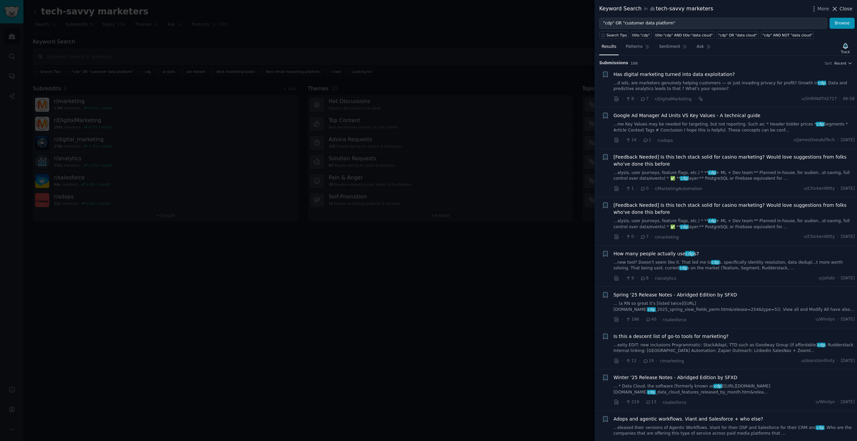
click at [850, 8] on span "Close" at bounding box center [845, 8] width 13 height 7
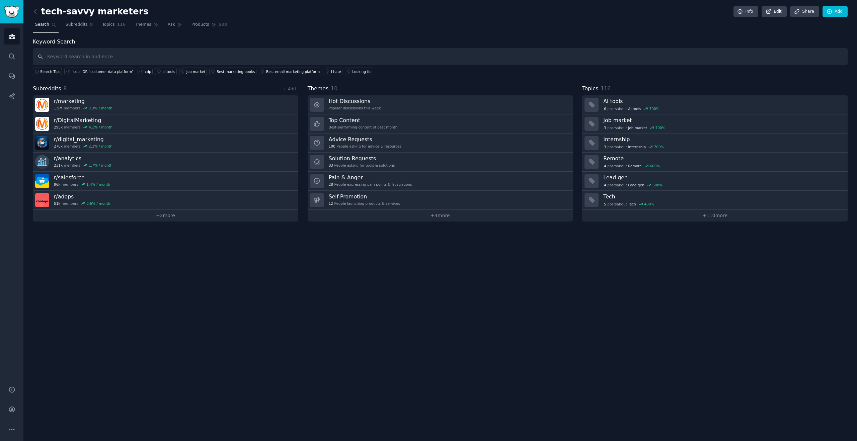
click at [31, 14] on div "tech-savvy marketers Info Edit Share Add Search Subreddits 8 Topics 116 Themes …" at bounding box center [439, 220] width 833 height 441
click at [34, 11] on icon at bounding box center [35, 11] width 2 height 4
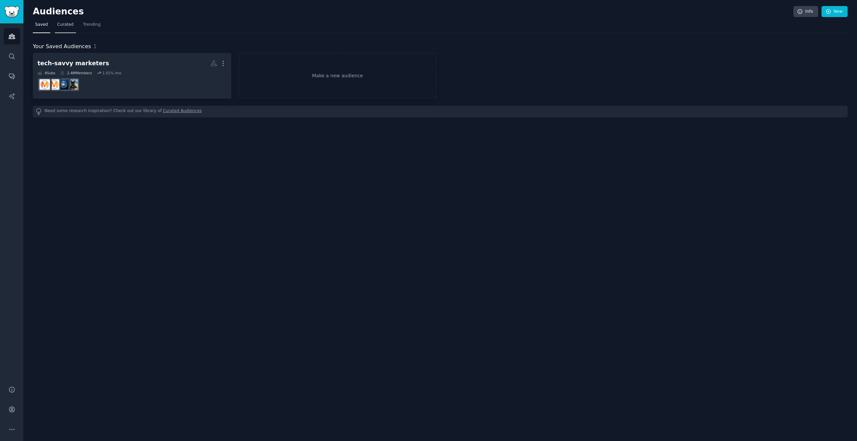
click at [64, 23] on span "Curated" at bounding box center [65, 25] width 16 height 6
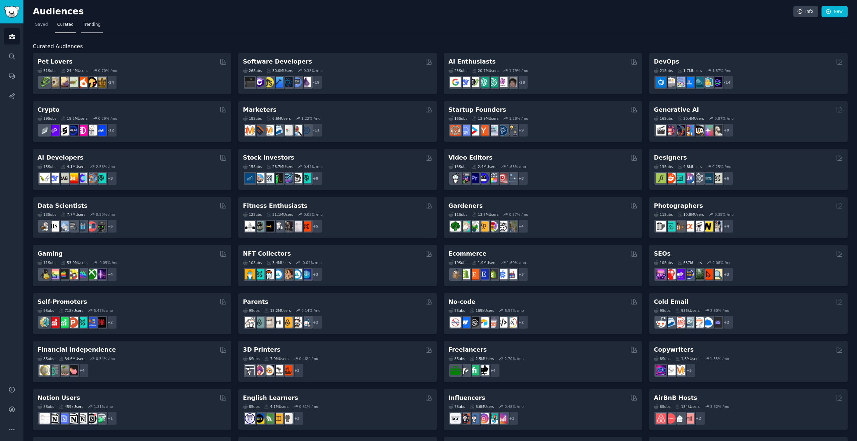
click at [90, 23] on span "Trending" at bounding box center [91, 25] width 17 height 6
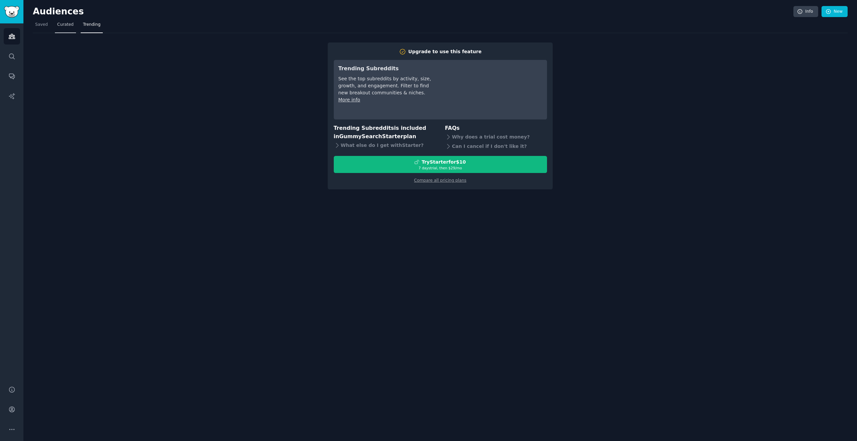
click at [69, 24] on span "Curated" at bounding box center [65, 25] width 16 height 6
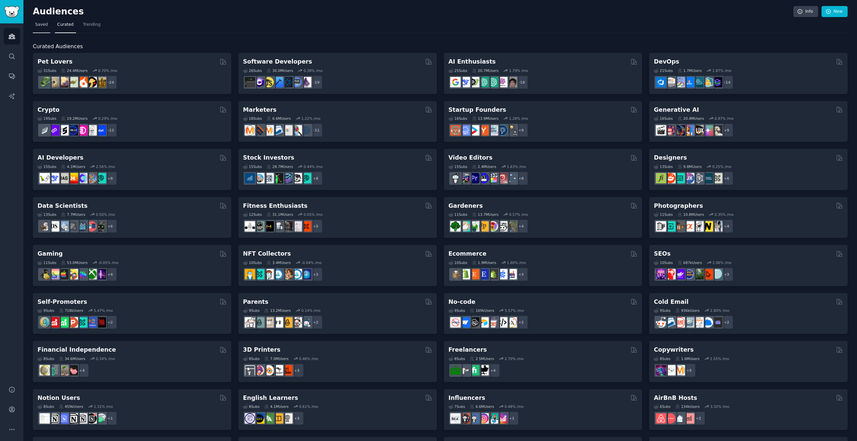
click at [47, 28] on link "Saved" at bounding box center [41, 26] width 17 height 14
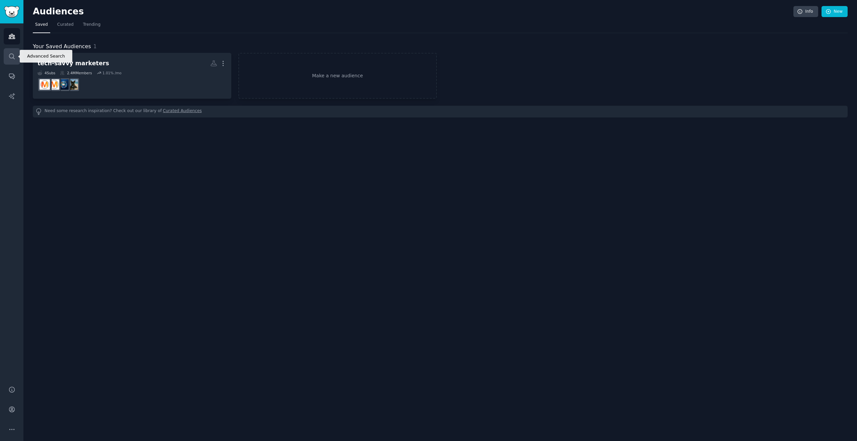
click at [9, 55] on icon "Sidebar" at bounding box center [11, 56] width 5 height 5
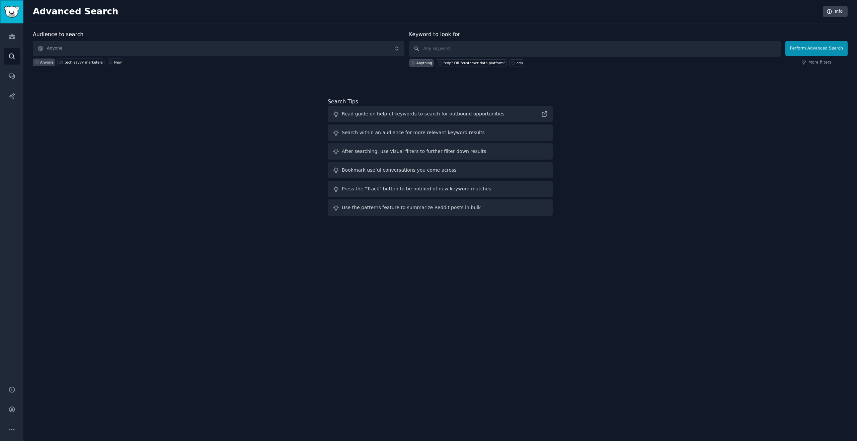
click at [11, 14] on img "Sidebar" at bounding box center [11, 12] width 15 height 12
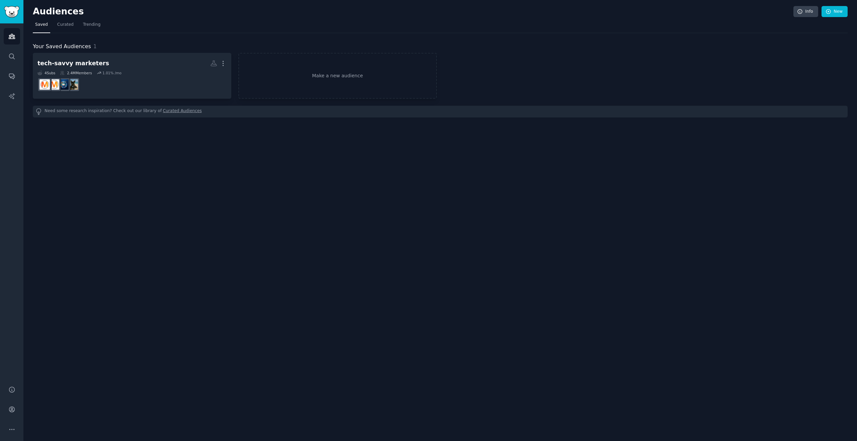
click at [311, 11] on h2 "Audiences" at bounding box center [413, 11] width 760 height 11
click at [10, 58] on icon "Sidebar" at bounding box center [11, 56] width 7 height 7
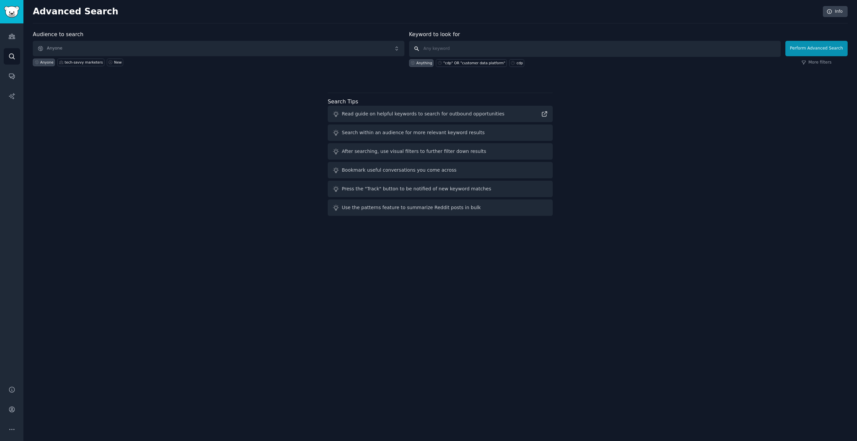
click at [435, 44] on input "text" at bounding box center [594, 49] width 371 height 16
click at [456, 61] on div ""cdp" OR "customer data platform"" at bounding box center [474, 63] width 62 height 5
type input ""cdp" OR "customer data platform""
click at [817, 49] on button "Perform Advanced Search" at bounding box center [816, 48] width 62 height 15
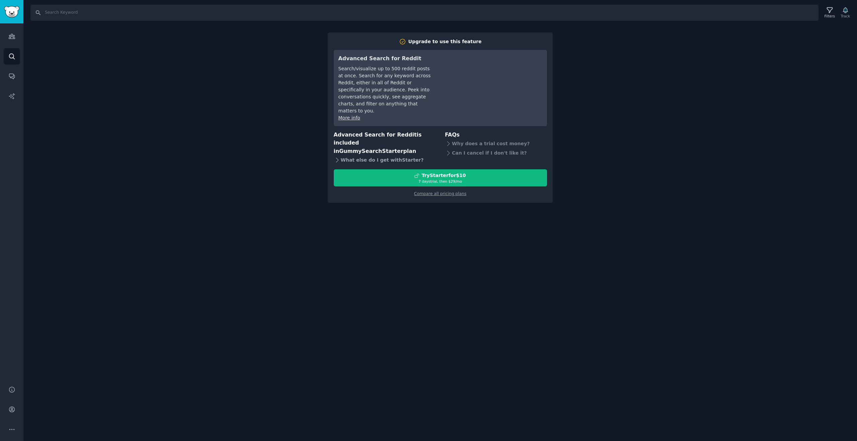
click at [338, 158] on icon at bounding box center [337, 160] width 2 height 4
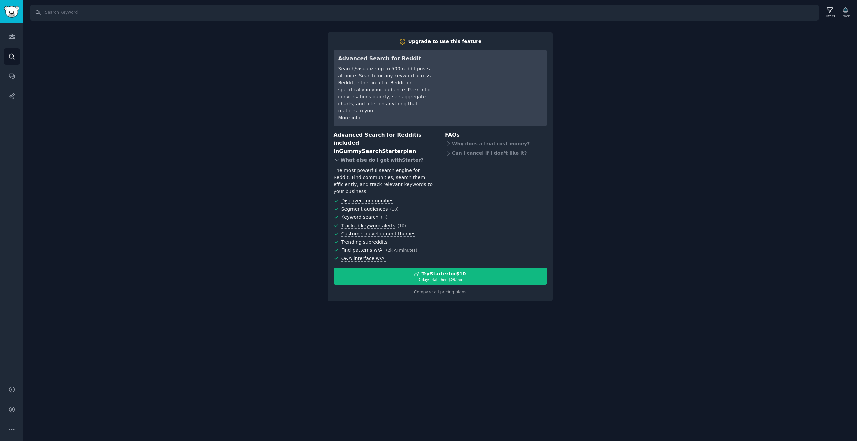
click at [337, 157] on icon at bounding box center [337, 160] width 7 height 7
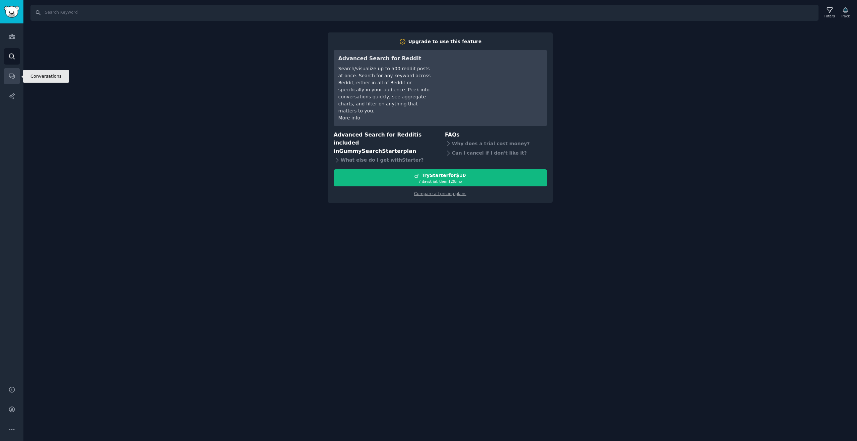
click at [11, 80] on link "Conversations" at bounding box center [12, 76] width 16 height 16
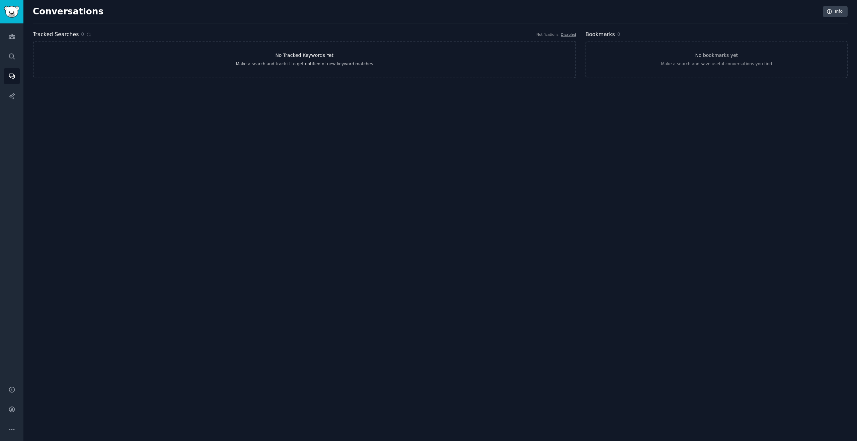
click at [403, 61] on link "No Tracked Keywords Yet Make a search and track it to get notified of new keywo…" at bounding box center [304, 59] width 543 height 37
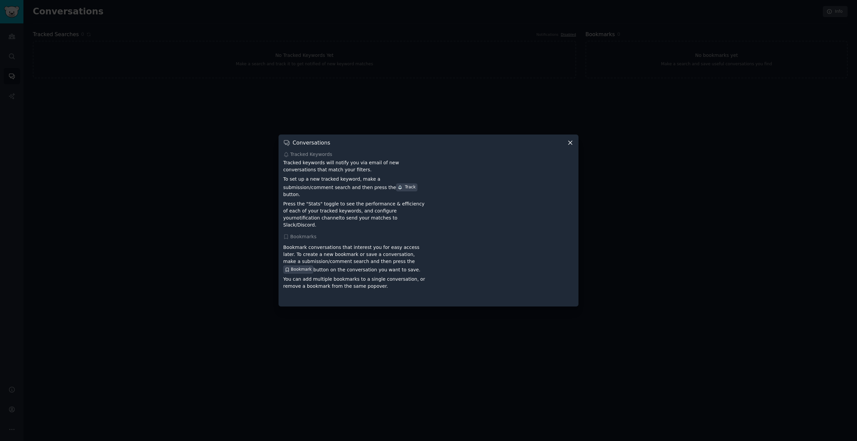
click at [570, 145] on icon at bounding box center [570, 142] width 7 height 7
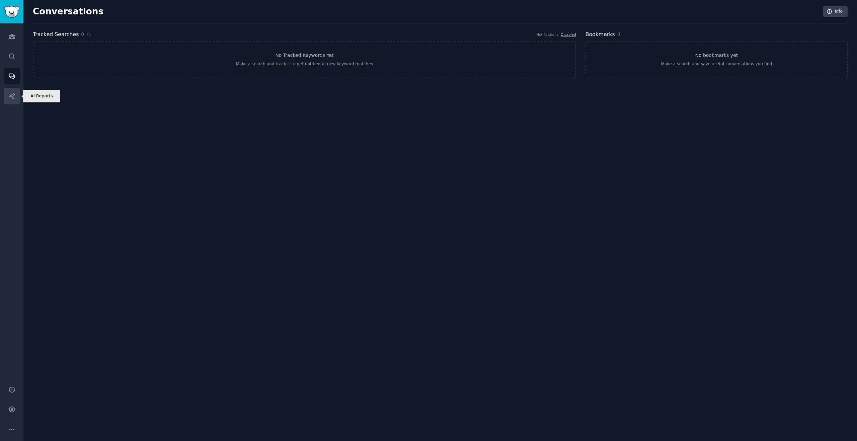
click at [12, 95] on icon "Sidebar" at bounding box center [11, 96] width 7 height 7
click at [114, 71] on link "No AI reports yet Make any search, then go to the "Patterns" or "Ask" tab to ma…" at bounding box center [304, 59] width 543 height 37
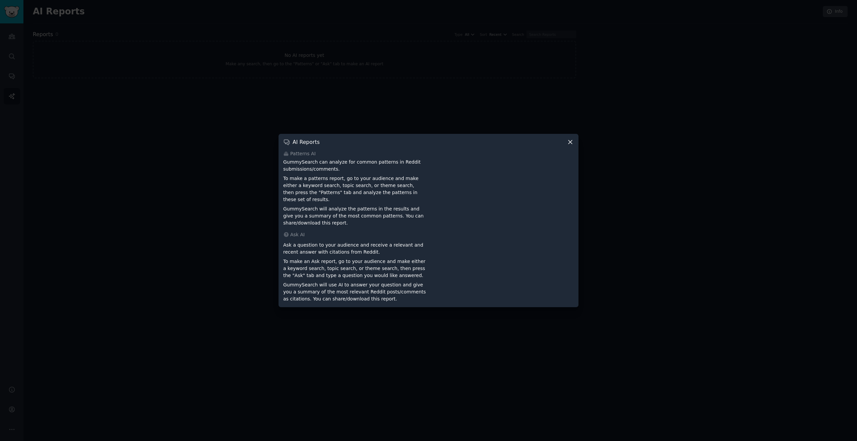
click at [571, 144] on icon at bounding box center [570, 142] width 7 height 7
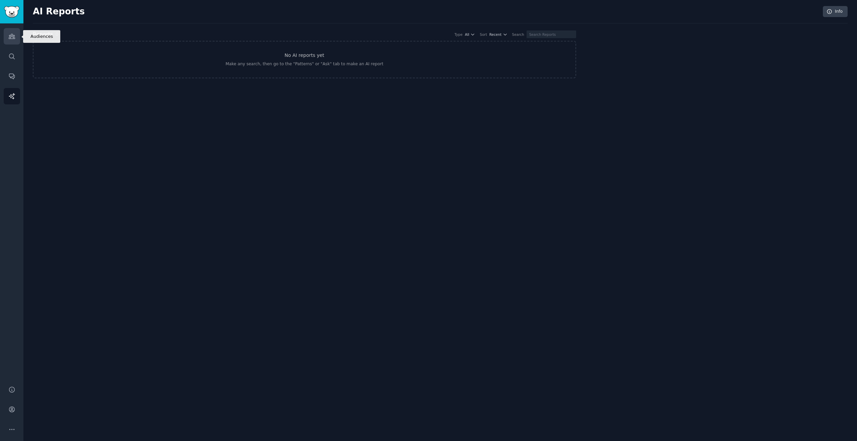
click at [9, 37] on icon "Sidebar" at bounding box center [11, 36] width 7 height 7
